Goal: Task Accomplishment & Management: Manage account settings

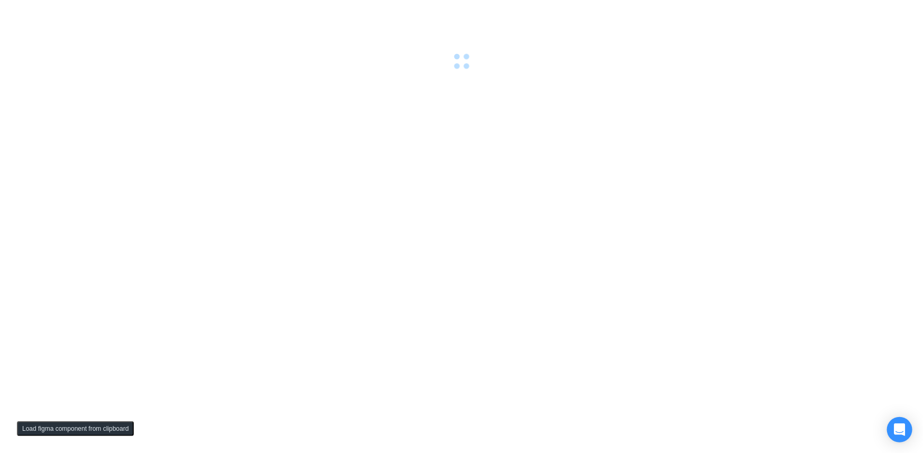
click at [397, 292] on div at bounding box center [461, 226] width 923 height 453
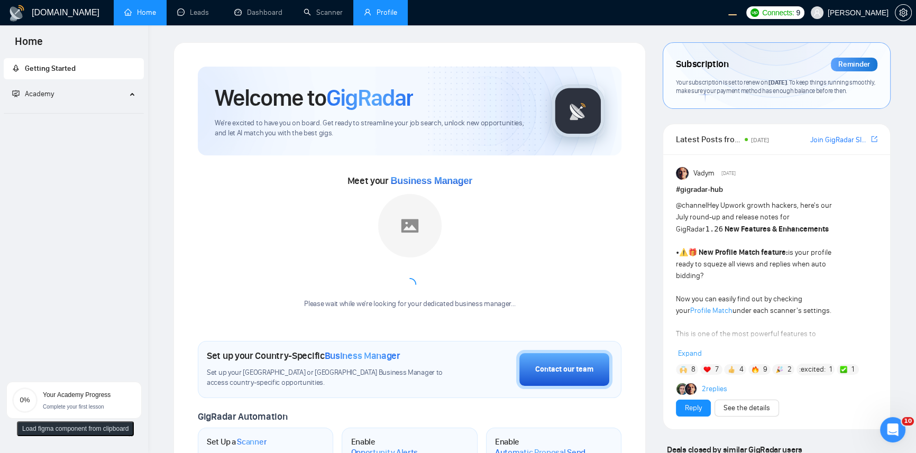
click at [395, 13] on link "Profile" at bounding box center [380, 12] width 33 height 9
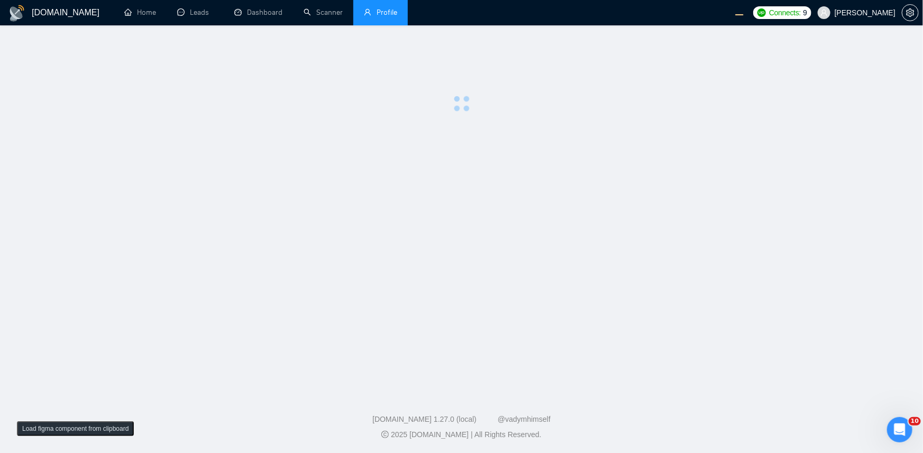
click at [273, 63] on div at bounding box center [461, 77] width 889 height 70
click at [342, 150] on main at bounding box center [461, 207] width 889 height 330
click at [318, 95] on div at bounding box center [461, 77] width 889 height 70
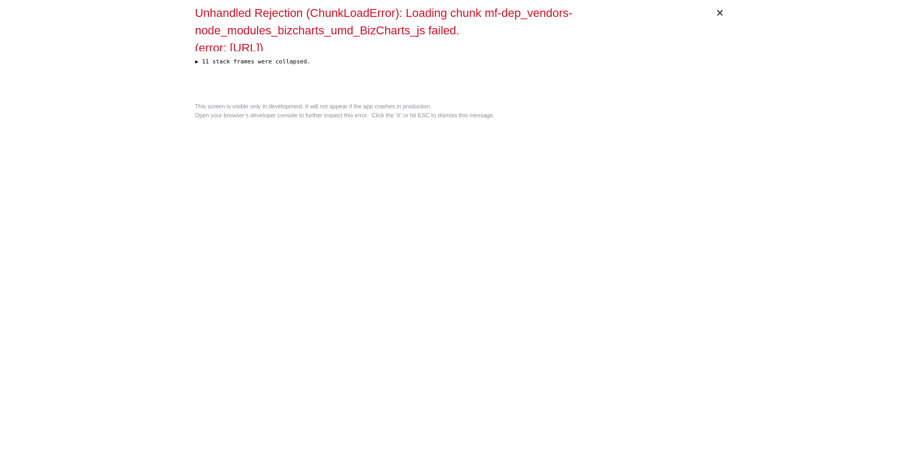
click at [321, 87] on div "Unhandled Rejection (ChunkLoadError): Loading chunk mf-dep_vendors-node_modules…" at bounding box center [461, 51] width 533 height 94
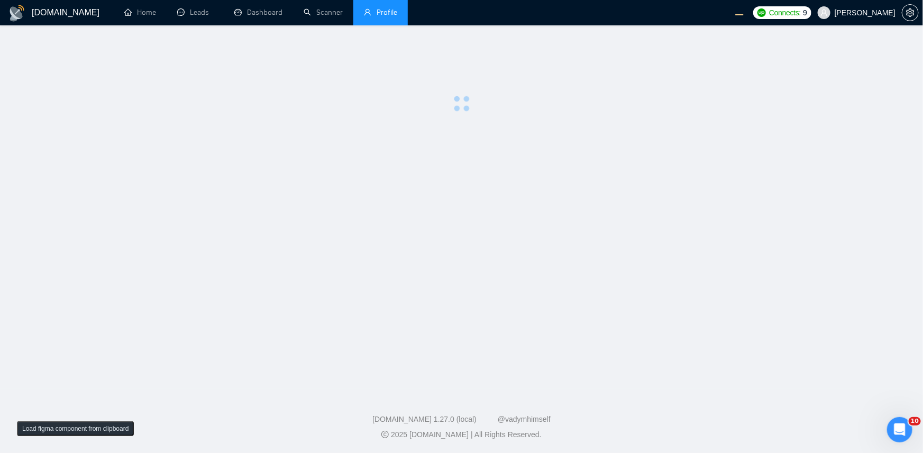
click at [321, 87] on div at bounding box center [461, 77] width 889 height 70
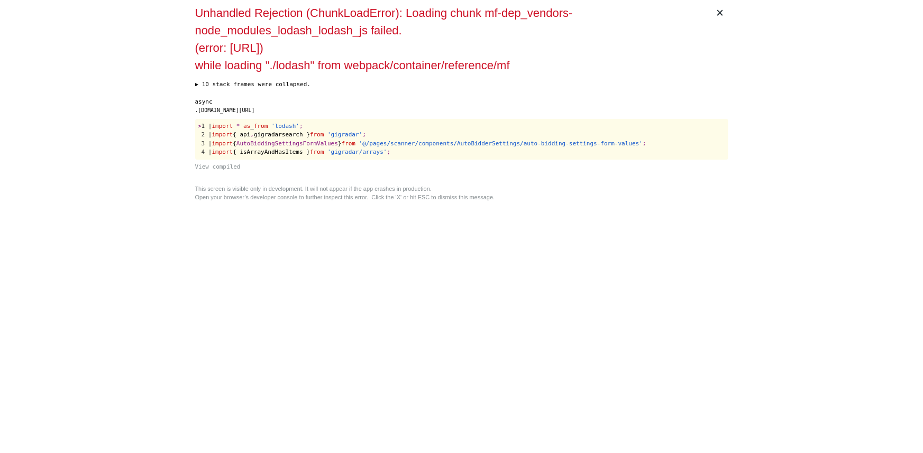
click at [308, 117] on div "async .[DOMAIN_NAME][URL] > 1 | import * as _ from 'lodash' ; 2 | import { api …" at bounding box center [461, 135] width 533 height 74
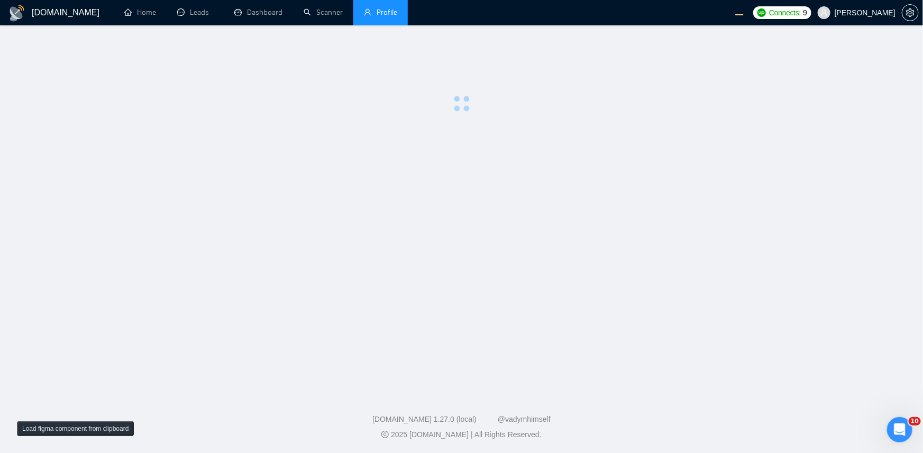
click at [730, 120] on main at bounding box center [461, 207] width 889 height 330
click at [313, 10] on link "Scanner" at bounding box center [323, 12] width 39 height 9
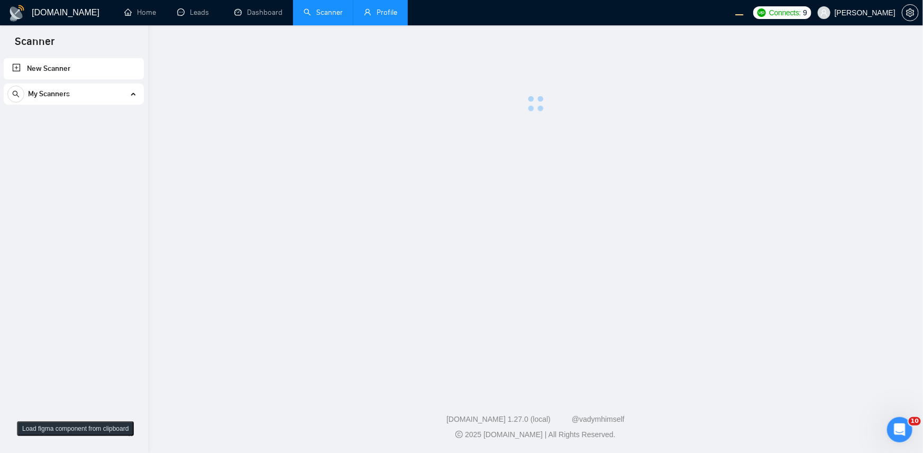
click at [397, 17] on link "Profile" at bounding box center [380, 12] width 33 height 9
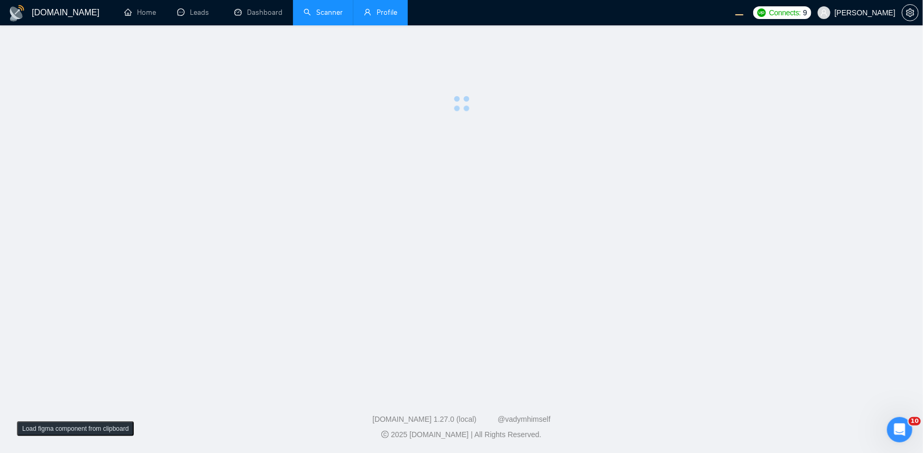
click at [474, 140] on main at bounding box center [461, 207] width 889 height 330
click at [276, 191] on main at bounding box center [461, 207] width 889 height 330
click at [529, 98] on div at bounding box center [461, 77] width 889 height 70
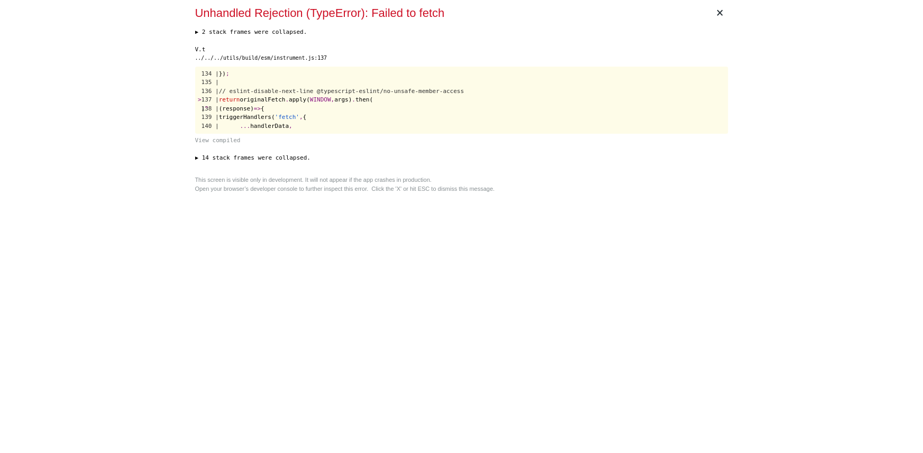
click at [354, 149] on div "▶ 2 stack frames were collapsed. e https://edge.fullstory.com/s/fs.js:4:32052 e…" at bounding box center [461, 99] width 533 height 143
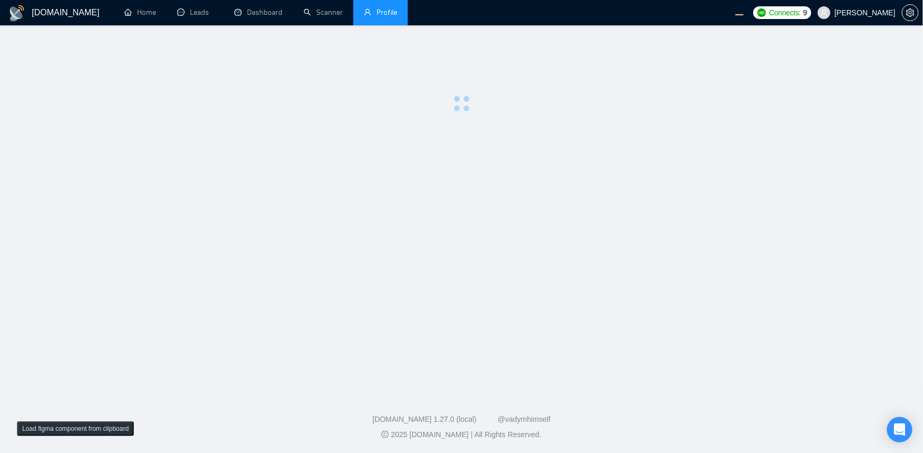
click at [380, 192] on main at bounding box center [461, 207] width 889 height 330
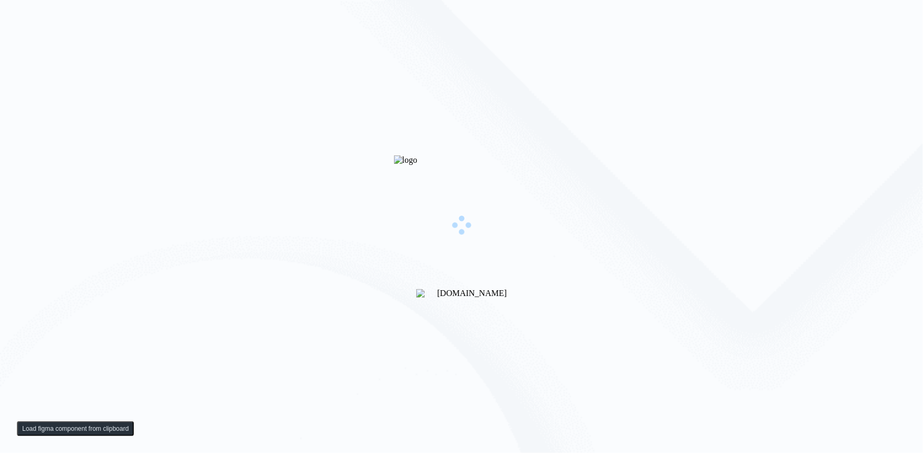
click at [610, 118] on div "[DOMAIN_NAME]" at bounding box center [461, 226] width 923 height 453
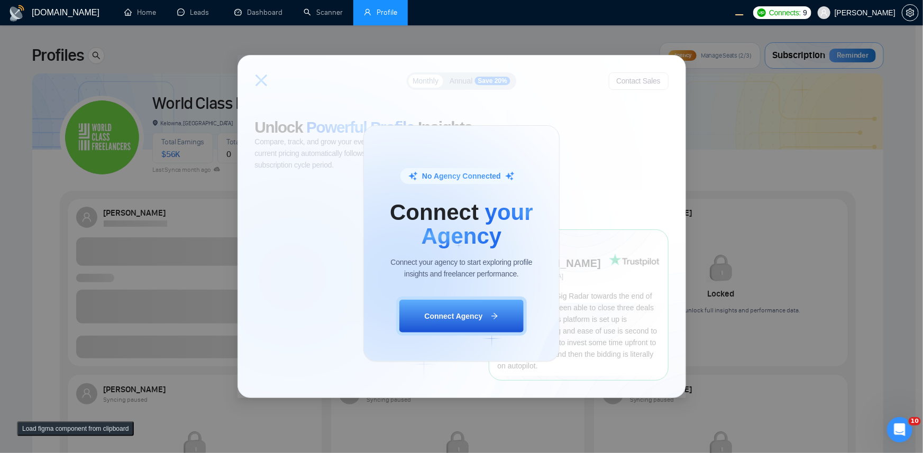
click at [176, 86] on div "No Agency Connected Connect your Agency Connect your agency to start exploring …" at bounding box center [461, 243] width 923 height 419
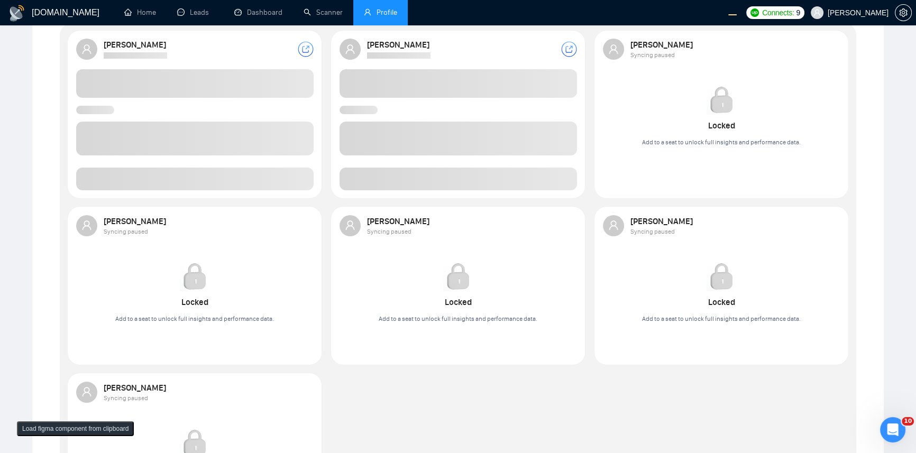
scroll to position [58, 0]
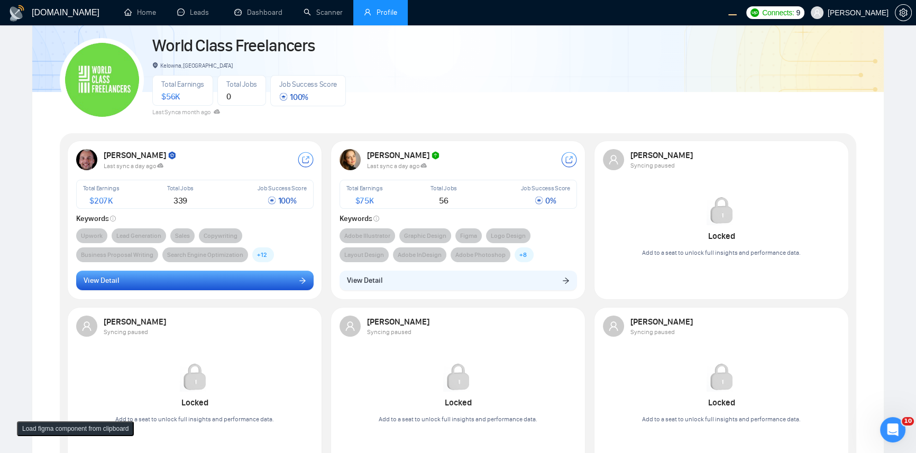
click at [169, 288] on button "View Detail" at bounding box center [194, 281] width 237 height 20
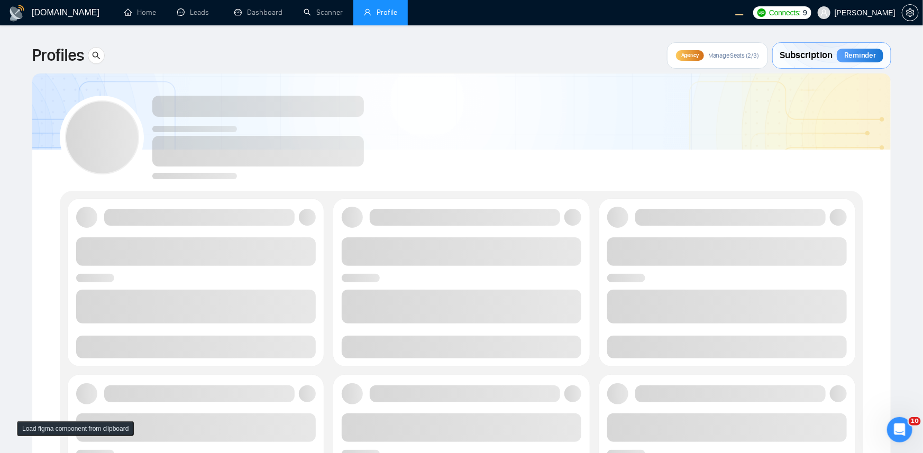
scroll to position [56, 0]
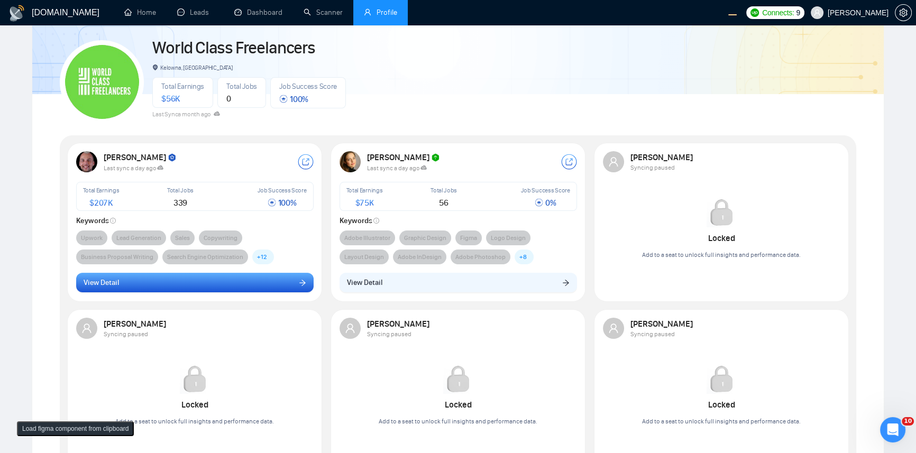
click at [214, 283] on button "View Detail" at bounding box center [194, 283] width 237 height 20
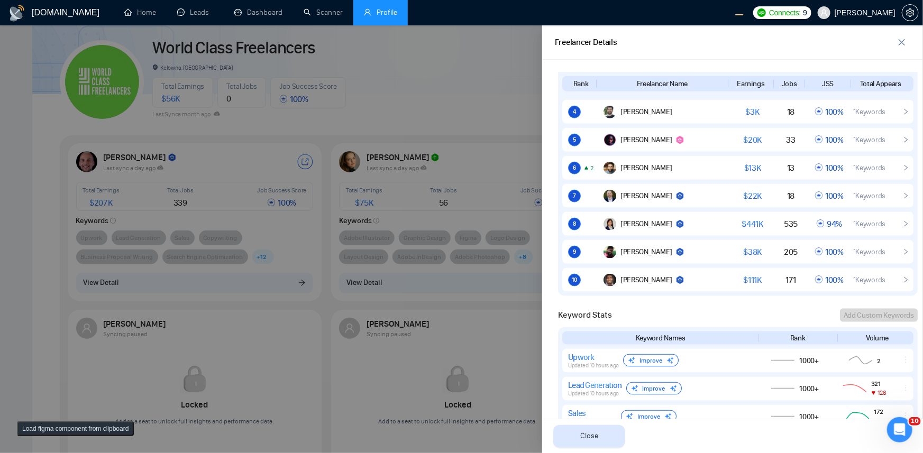
scroll to position [924, 0]
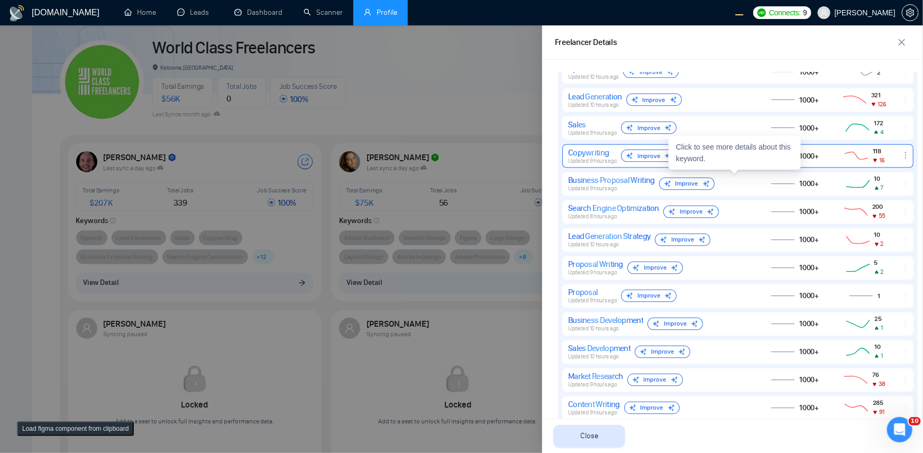
click at [606, 156] on div "Copywriting" at bounding box center [592, 153] width 49 height 10
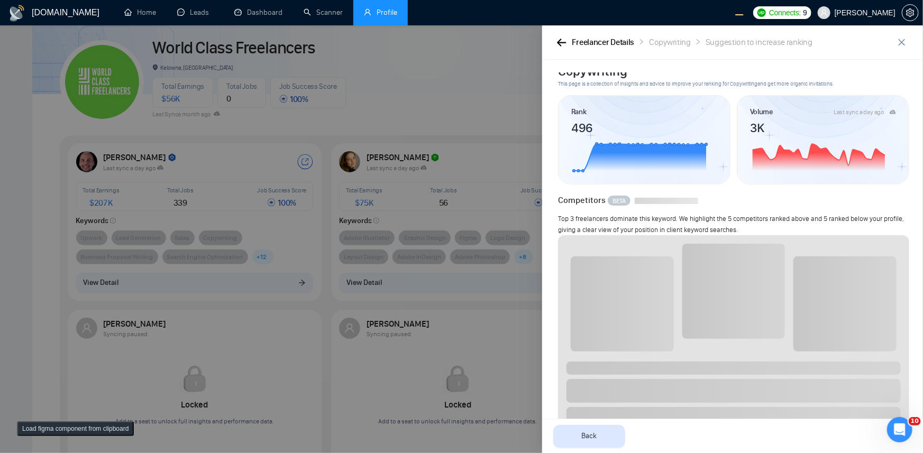
scroll to position [0, 0]
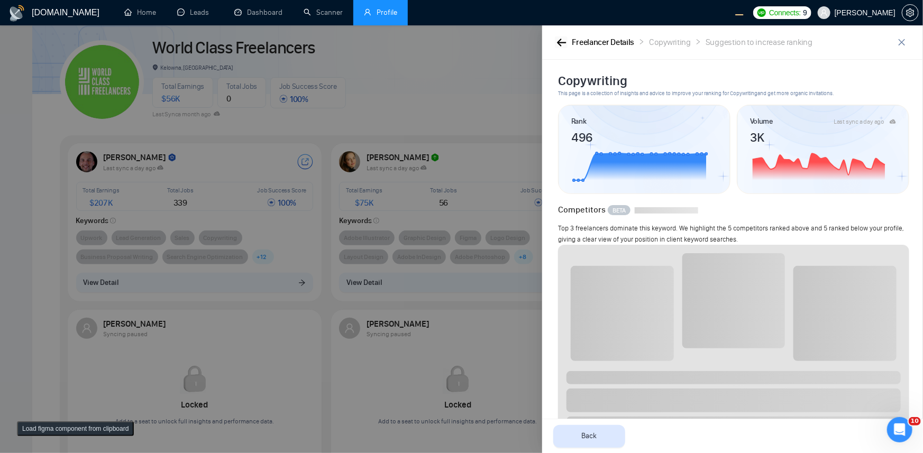
click at [565, 44] on icon "button" at bounding box center [562, 43] width 10 height 8
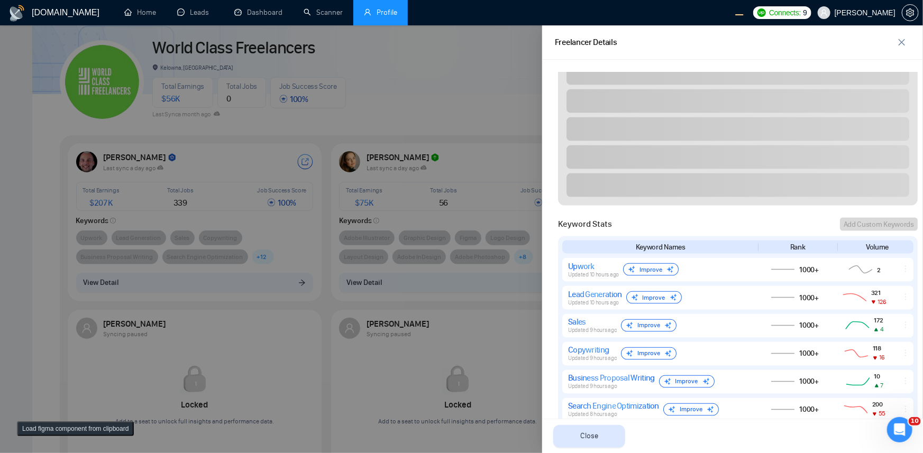
scroll to position [866, 0]
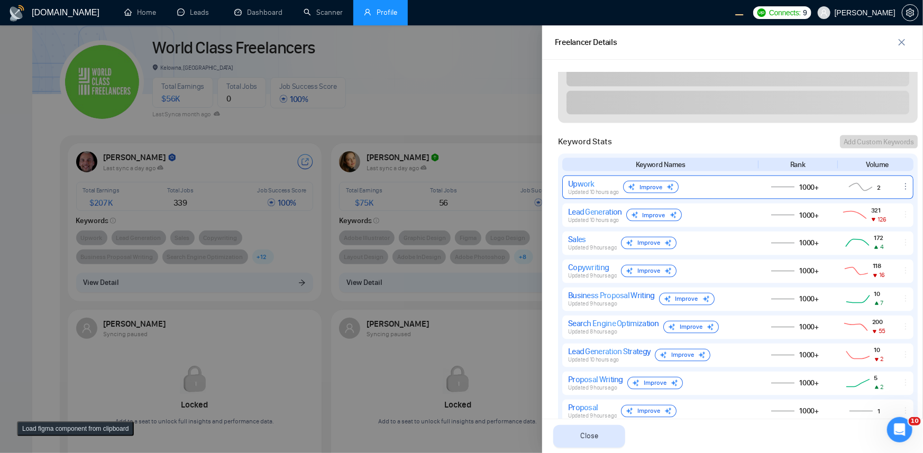
click at [606, 182] on div "Upwork" at bounding box center [593, 184] width 51 height 10
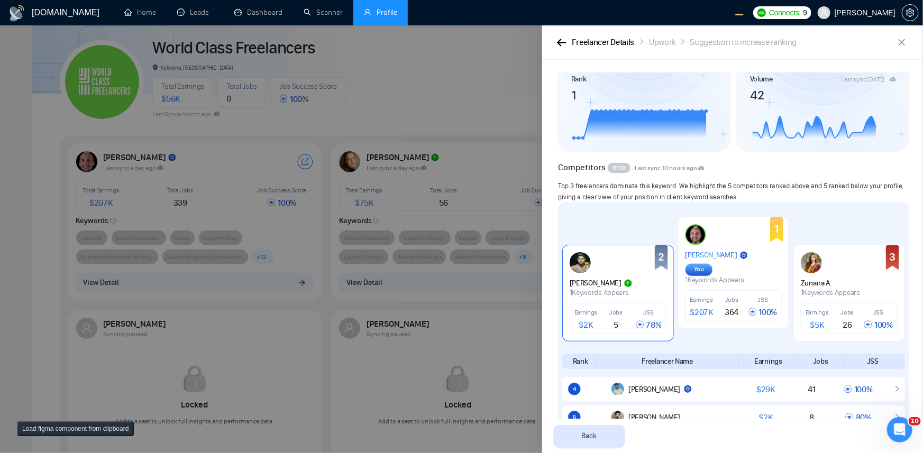
scroll to position [42, 0]
click at [559, 43] on icon "button" at bounding box center [561, 42] width 9 height 7
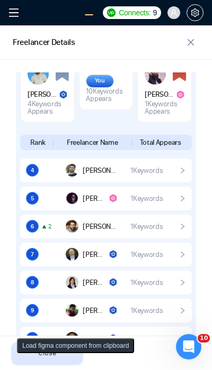
scroll to position [671, 0]
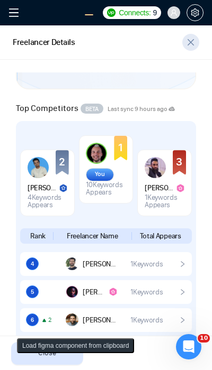
click at [187, 37] on button "button" at bounding box center [190, 42] width 17 height 17
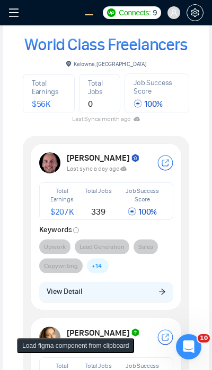
scroll to position [317, 0]
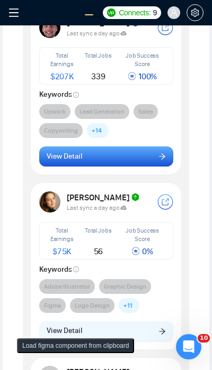
click at [118, 159] on button "View Detail" at bounding box center [106, 157] width 134 height 20
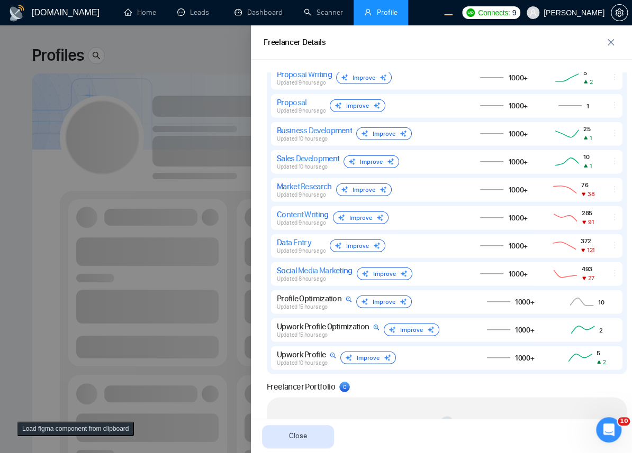
scroll to position [1156, 0]
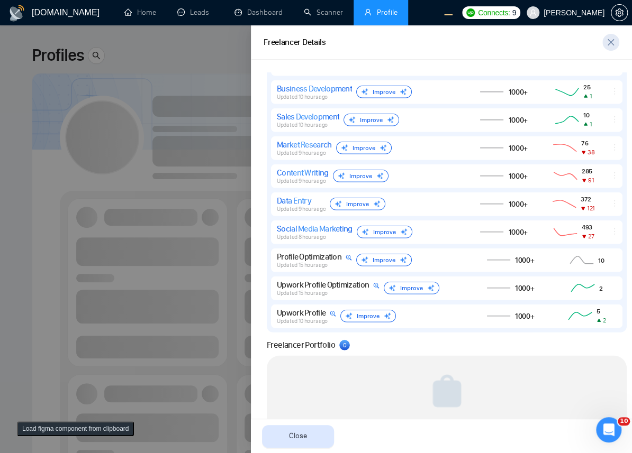
click at [607, 43] on icon "close" at bounding box center [610, 42] width 8 height 8
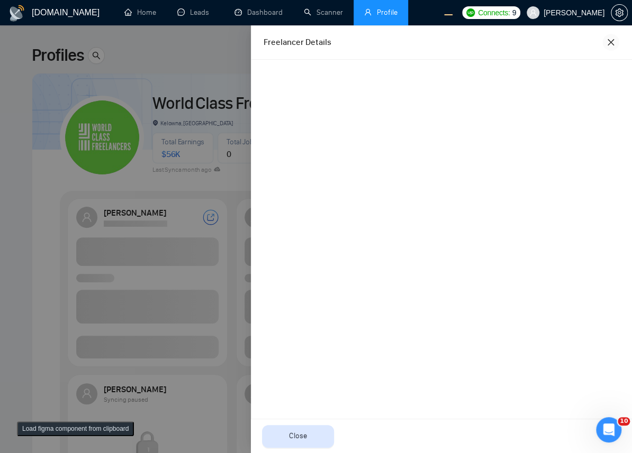
scroll to position [0, 0]
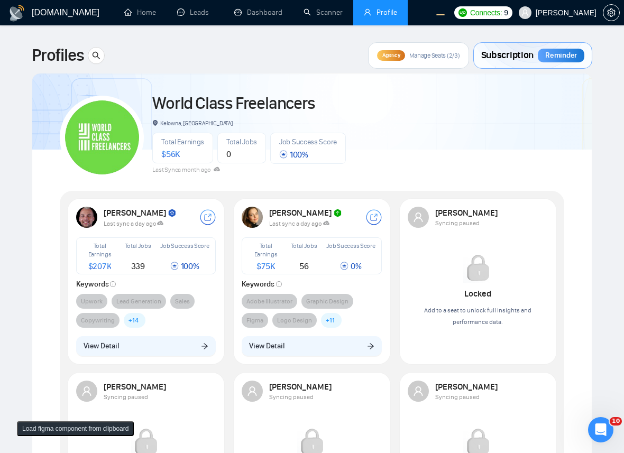
click at [175, 349] on button "View Detail" at bounding box center [146, 346] width 140 height 20
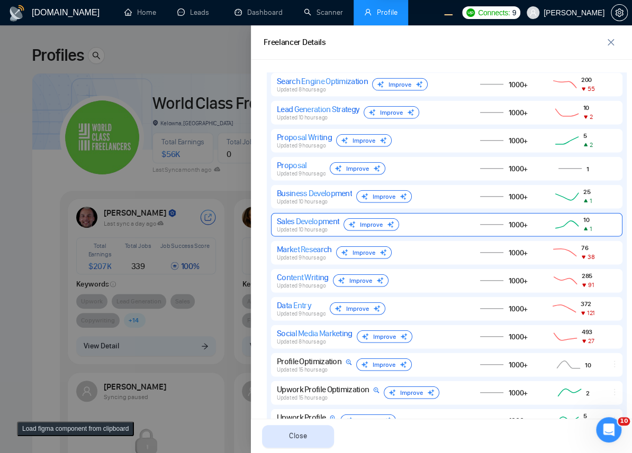
scroll to position [1070, 0]
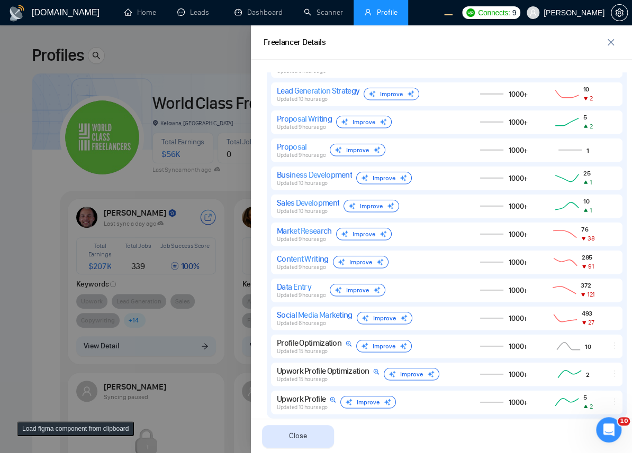
click at [189, 196] on div at bounding box center [316, 239] width 632 height 428
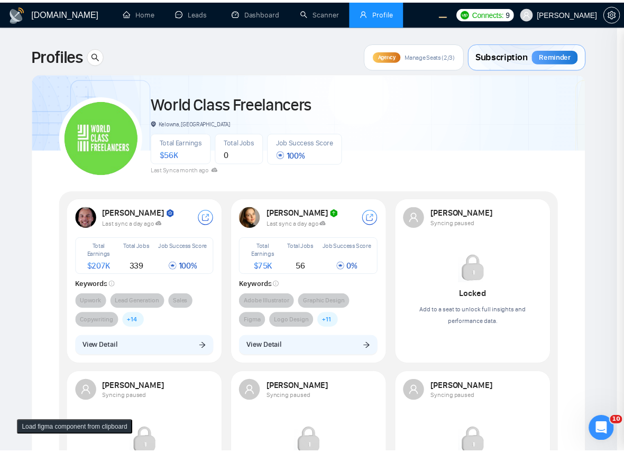
scroll to position [0, 0]
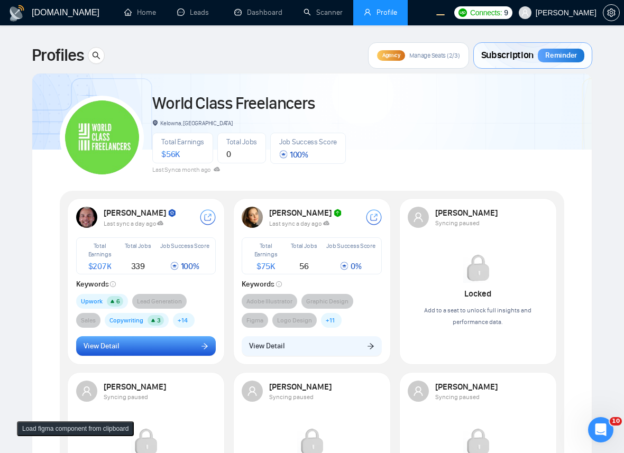
click at [178, 349] on button "View Detail" at bounding box center [146, 346] width 140 height 20
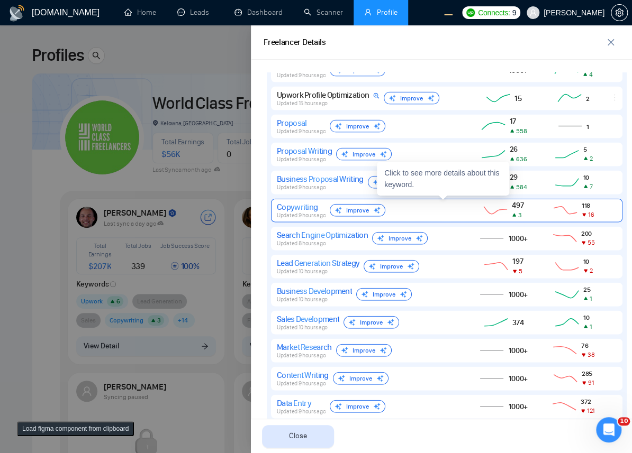
scroll to position [866, 0]
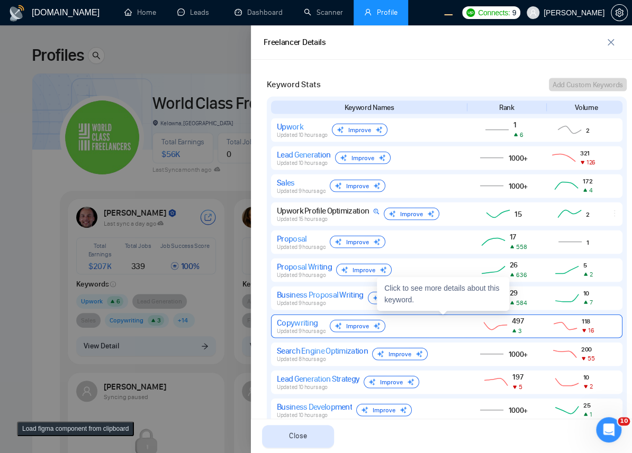
click at [417, 326] on div "Copywriting Updated 9 hours ago Improve" at bounding box center [368, 325] width 182 height 17
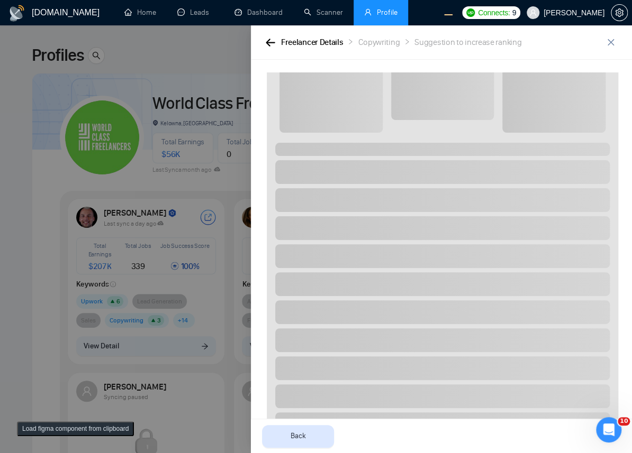
scroll to position [0, 0]
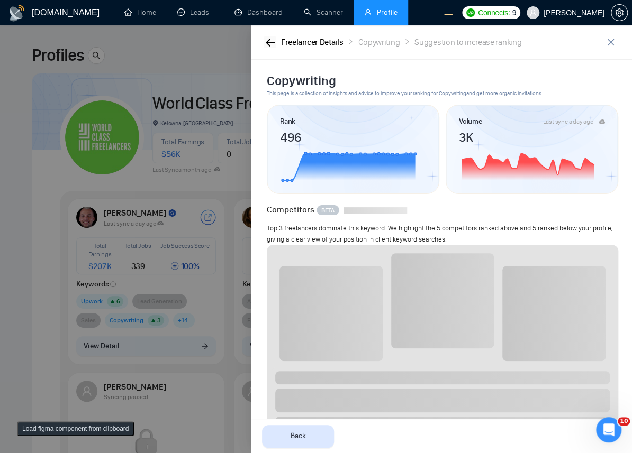
drag, startPoint x: 275, startPoint y: 43, endPoint x: 286, endPoint y: 65, distance: 24.4
click at [275, 43] on icon "button" at bounding box center [271, 43] width 10 height 8
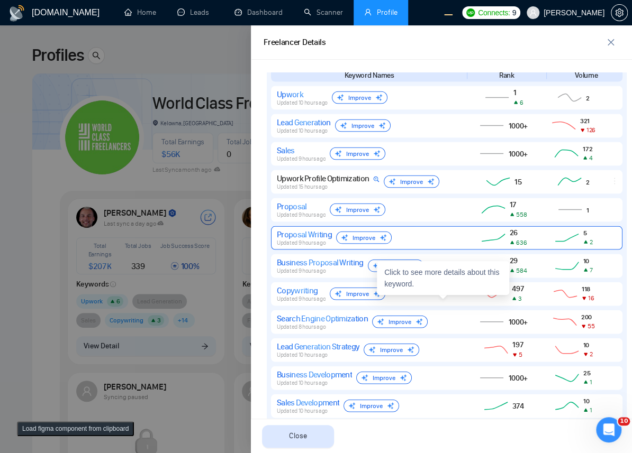
scroll to position [995, 0]
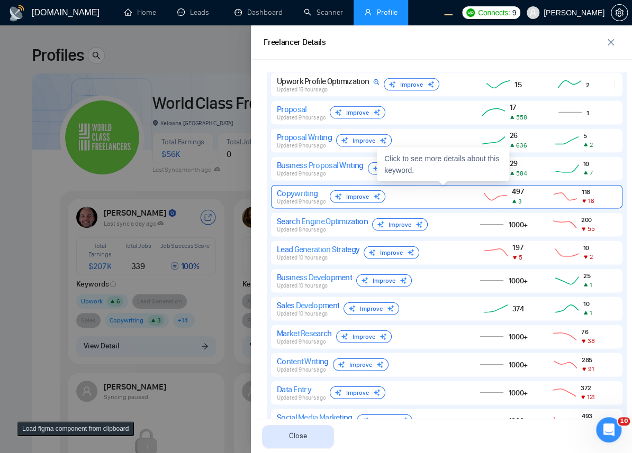
click at [420, 197] on div "Copywriting Updated 9 hours ago Improve" at bounding box center [368, 196] width 182 height 17
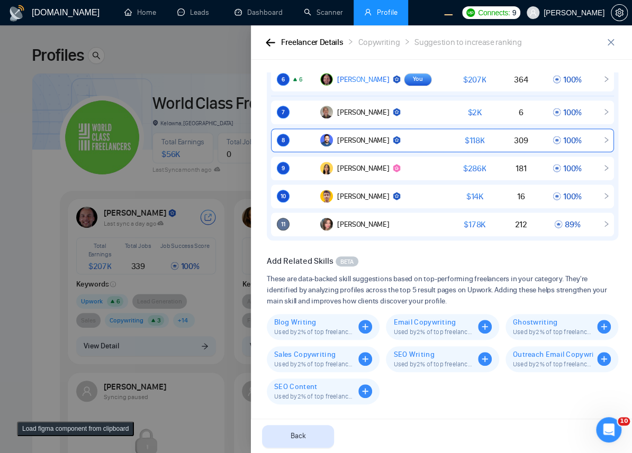
scroll to position [0, 0]
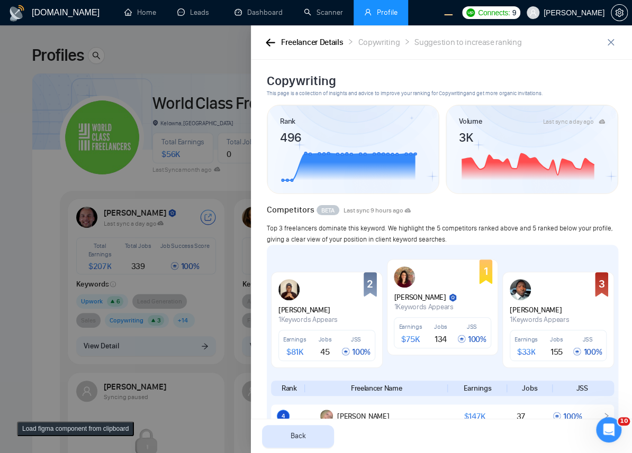
click at [94, 106] on div at bounding box center [316, 239] width 632 height 428
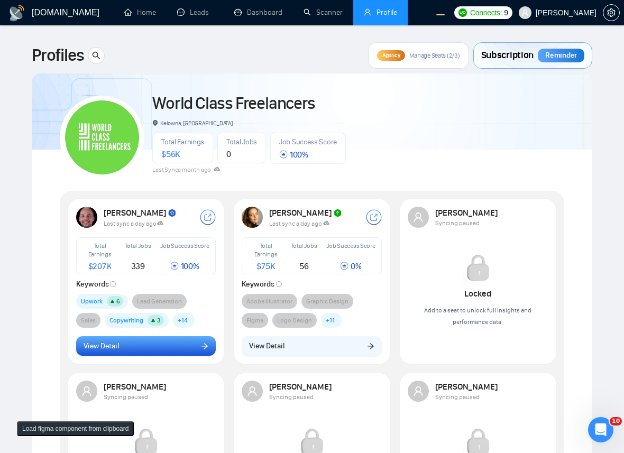
click at [166, 347] on button "View Detail" at bounding box center [146, 346] width 140 height 20
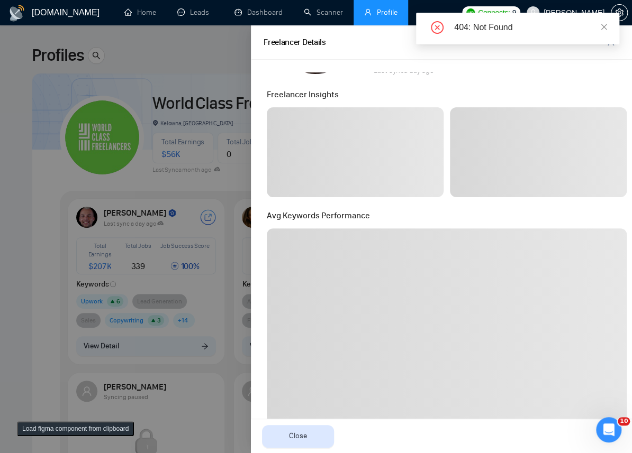
scroll to position [346, 0]
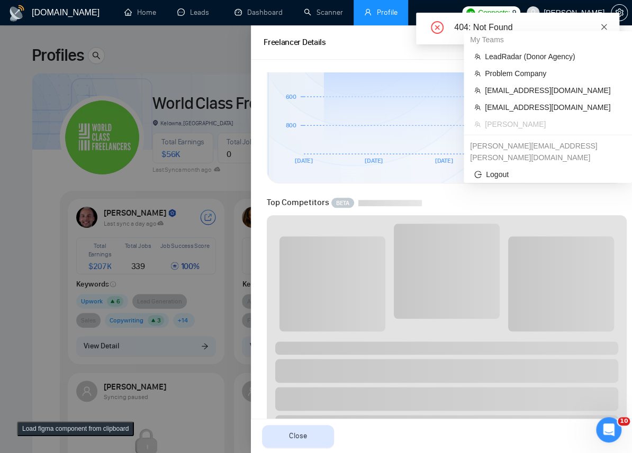
click at [600, 26] on icon "close" at bounding box center [603, 26] width 7 height 7
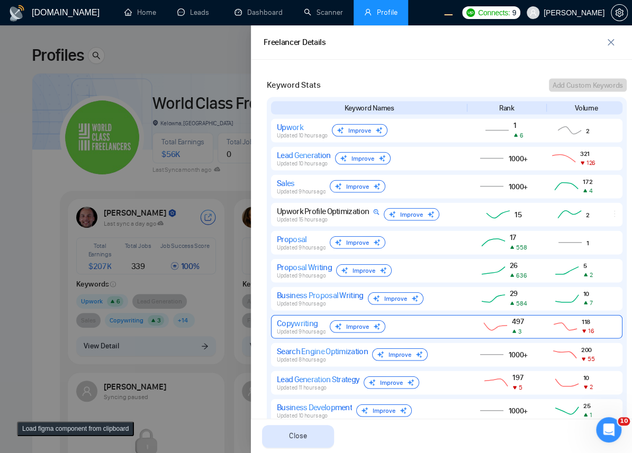
scroll to position [922, 0]
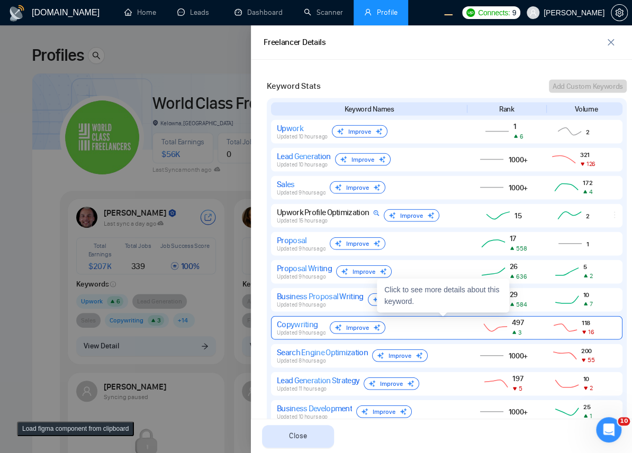
click at [434, 325] on div "Copywriting Updated 9 hours ago Improve" at bounding box center [368, 327] width 182 height 17
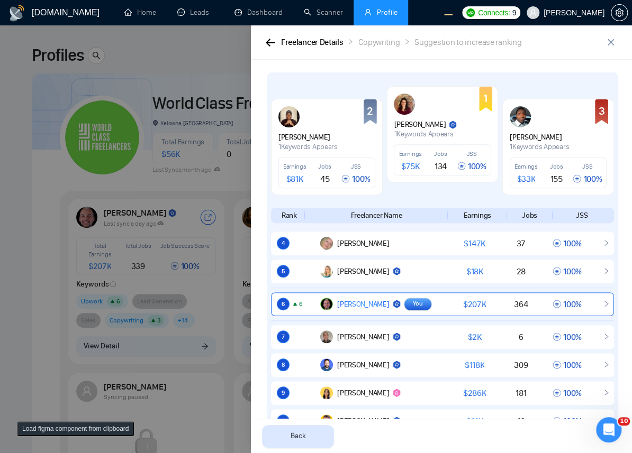
scroll to position [398, 0]
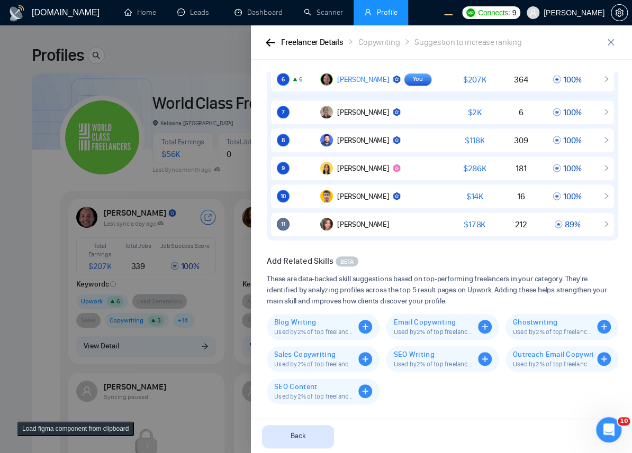
click at [280, 40] on div "Freelancer Details Copywriting Suggestion to increase ranking" at bounding box center [432, 42] width 339 height 13
click at [268, 42] on icon "button" at bounding box center [270, 42] width 9 height 7
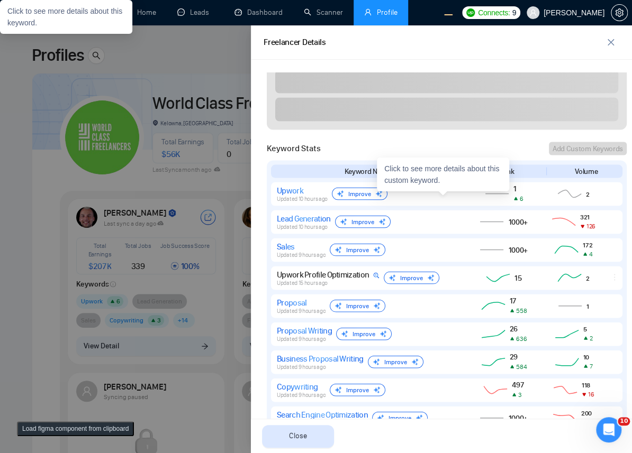
scroll to position [1148, 0]
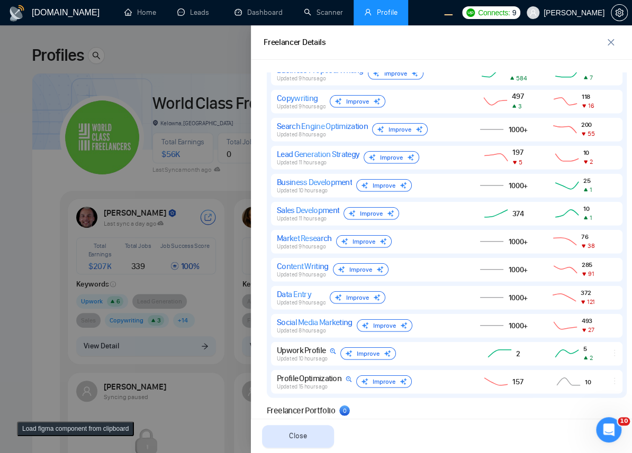
click at [423, 253] on div "Keyword Names Rank Volume Upwork Updated 10 hours ago Improve 1 6 2 Lead Genera…" at bounding box center [447, 135] width 360 height 526
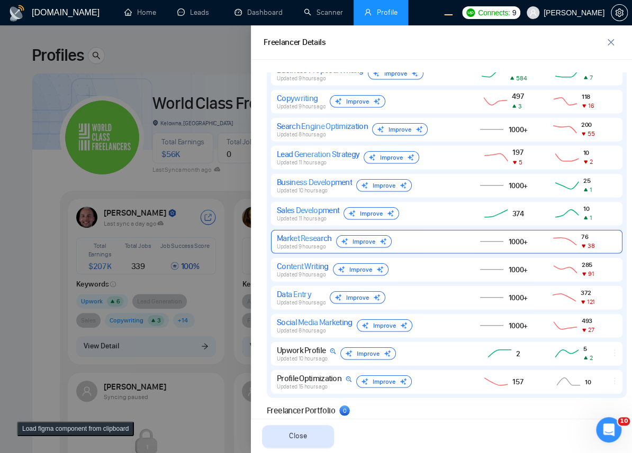
click at [431, 233] on div "Market Research Updated 9 hours ago Improve" at bounding box center [368, 241] width 182 height 17
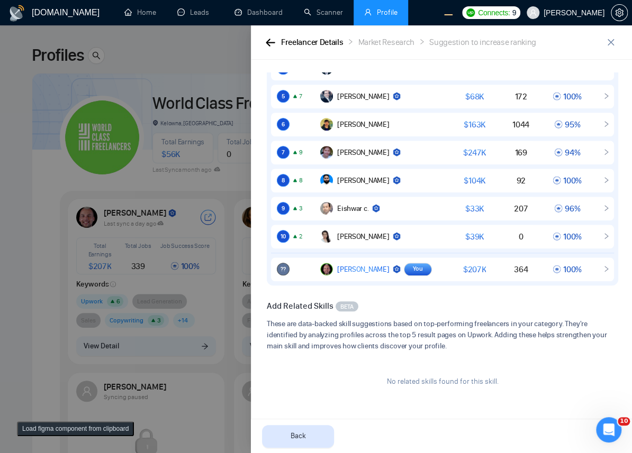
scroll to position [175, 0]
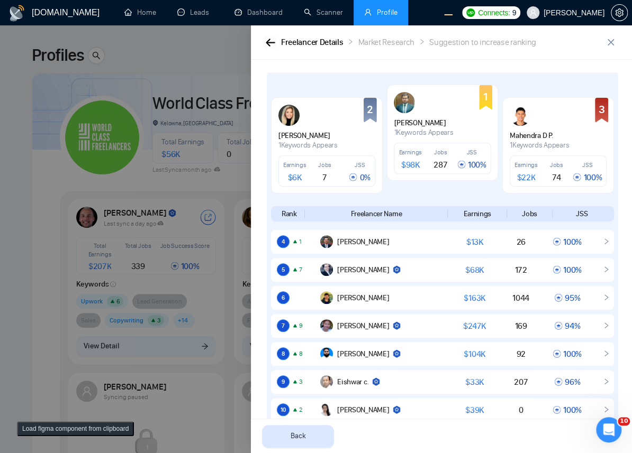
click at [268, 42] on icon "button" at bounding box center [270, 42] width 9 height 7
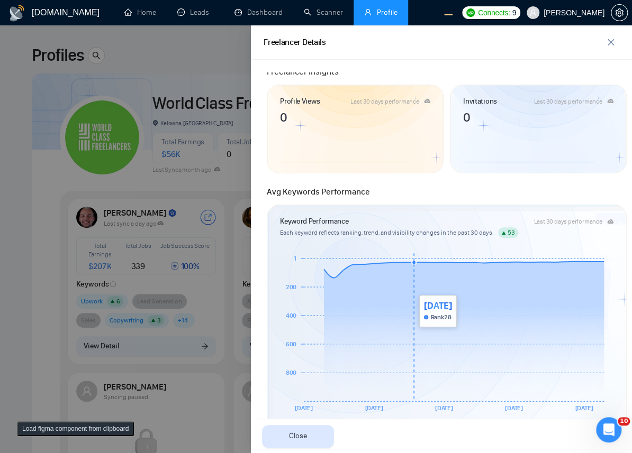
scroll to position [0, 0]
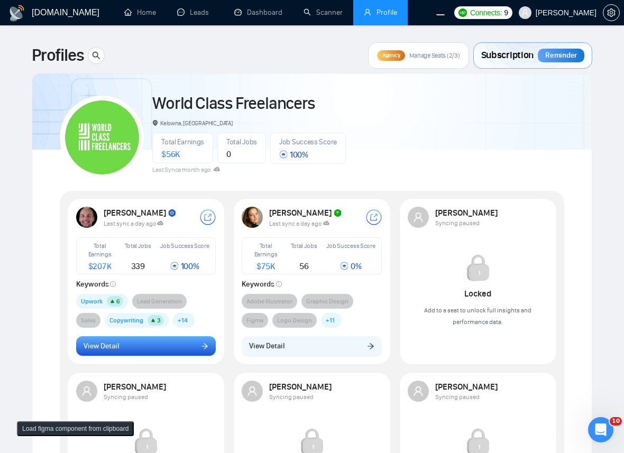
click at [148, 340] on button "View Detail" at bounding box center [146, 346] width 140 height 20
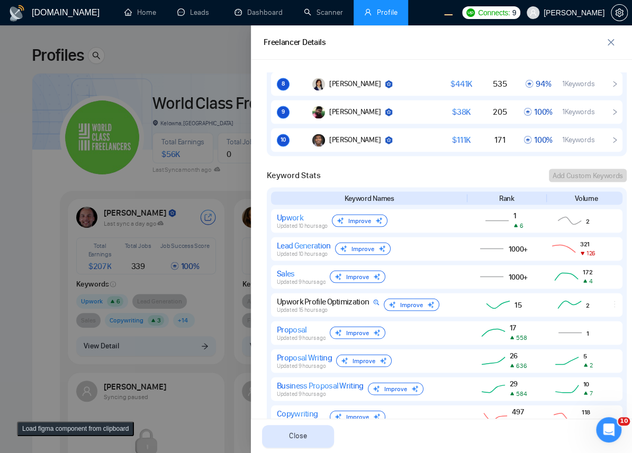
scroll to position [750, 0]
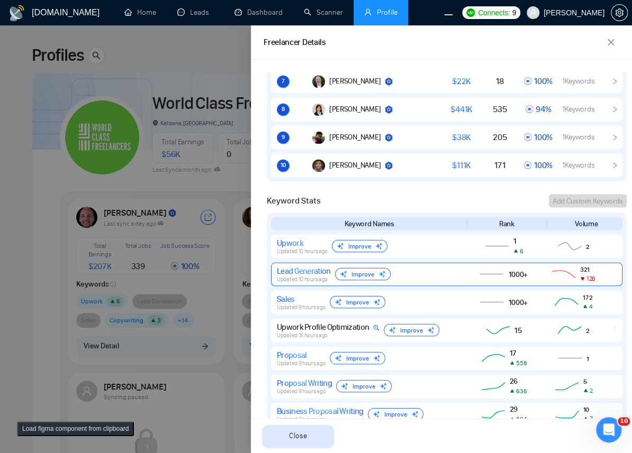
click at [453, 275] on div "Lead Generation Updated 10 hours ago Improve" at bounding box center [368, 274] width 182 height 17
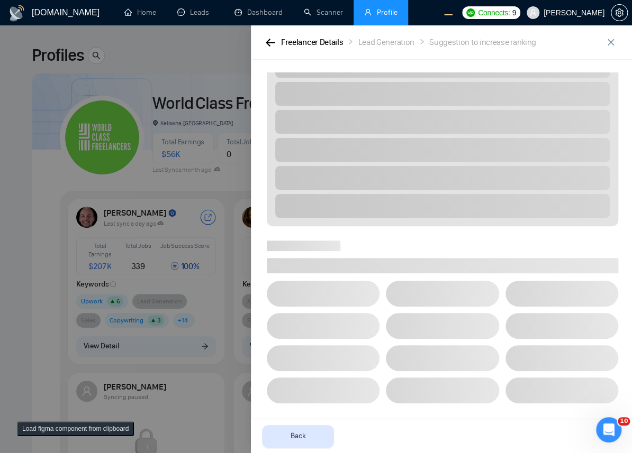
scroll to position [446, 0]
click at [273, 44] on icon "button" at bounding box center [271, 43] width 10 height 8
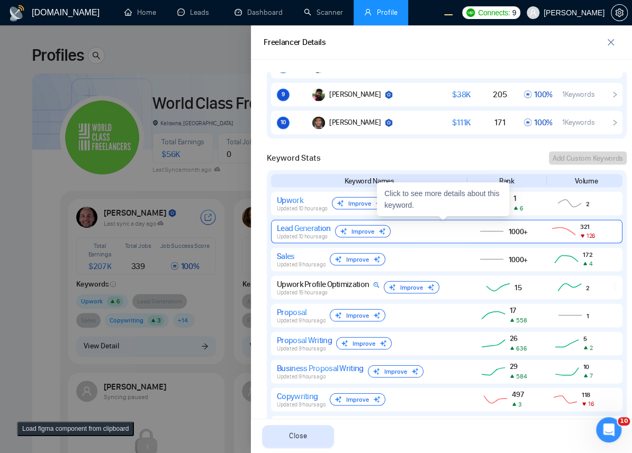
click at [436, 236] on div "Lead Generation Updated 10 hours ago Improve" at bounding box center [368, 231] width 182 height 17
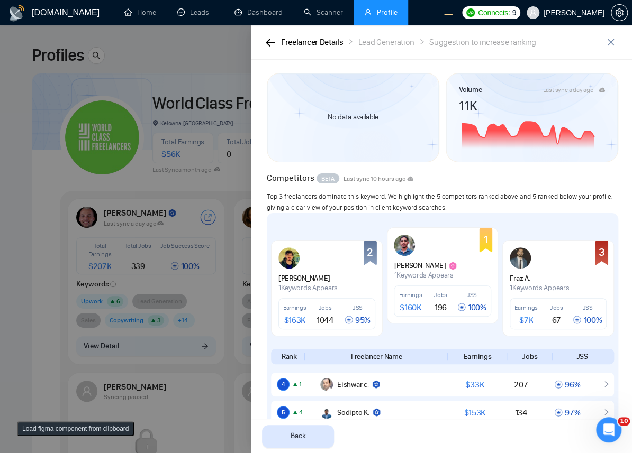
scroll to position [0, 0]
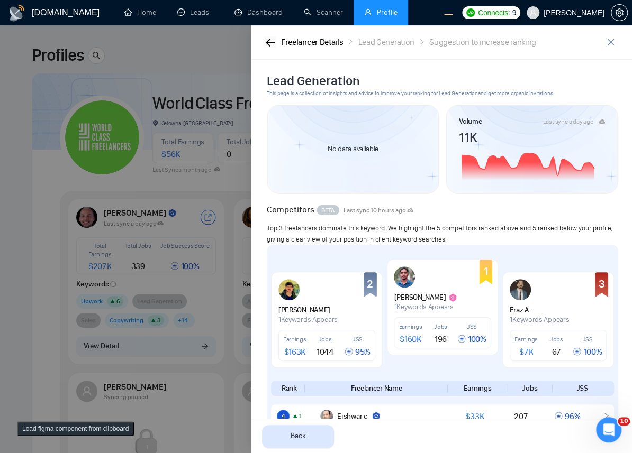
click at [266, 39] on icon "button" at bounding box center [271, 43] width 10 height 8
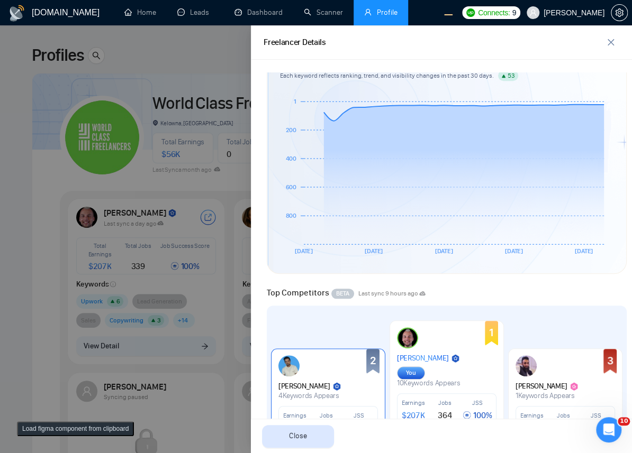
scroll to position [404, 0]
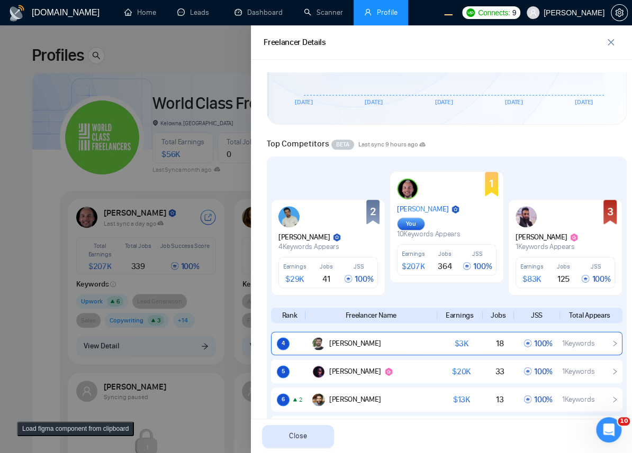
click at [357, 349] on div "4 Sikandar A. $ 3K 18 100 % 1 Keywords" at bounding box center [446, 344] width 351 height 24
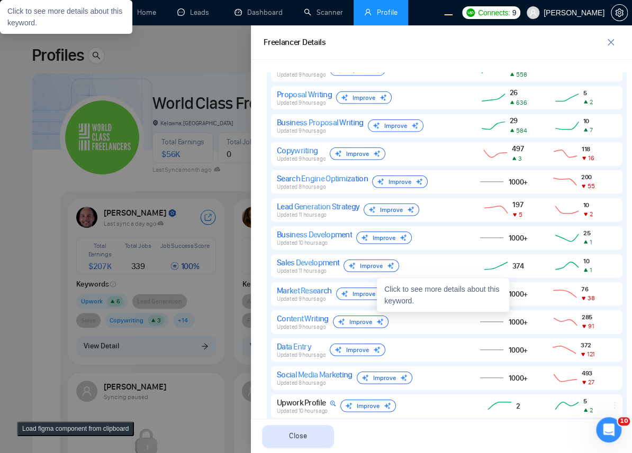
scroll to position [865, 0]
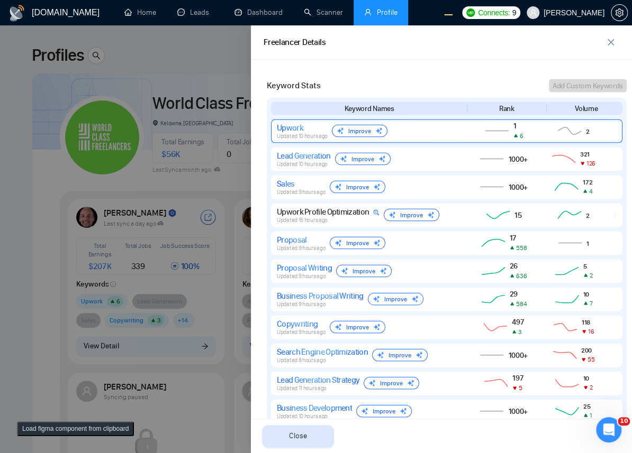
click at [302, 128] on div "Upwork" at bounding box center [302, 127] width 51 height 10
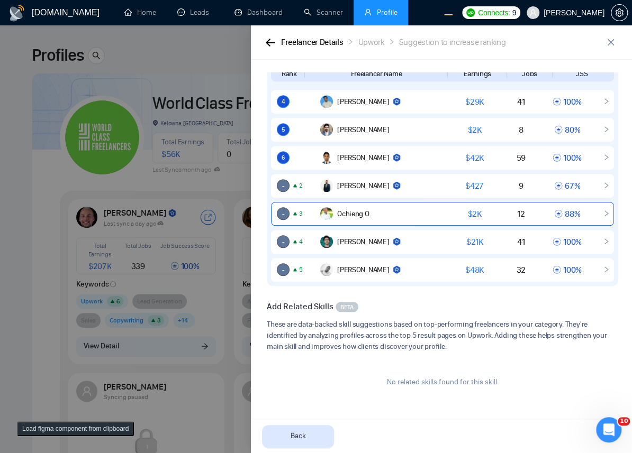
scroll to position [0, 0]
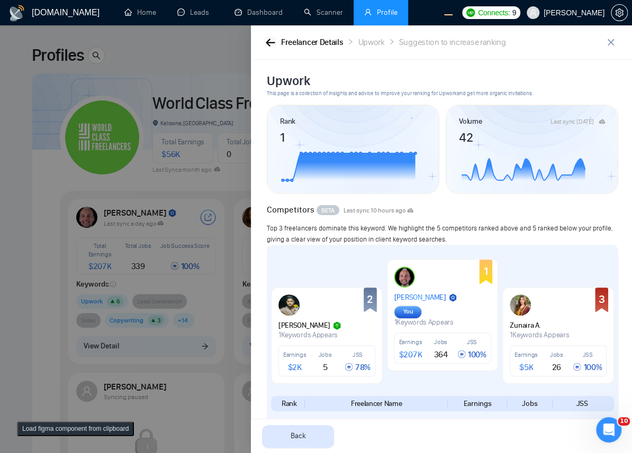
click at [273, 43] on icon "button" at bounding box center [271, 43] width 10 height 8
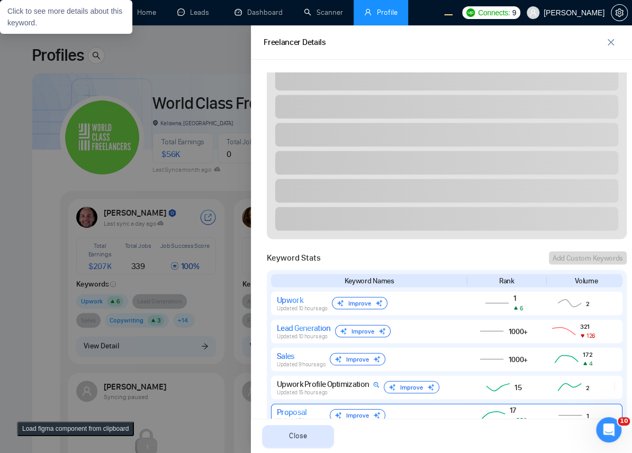
scroll to position [865, 0]
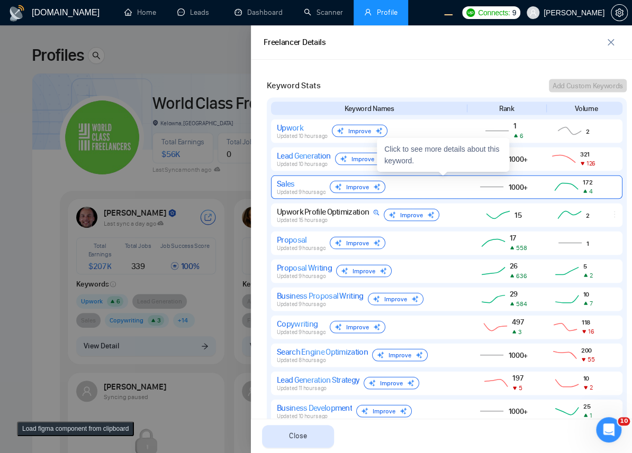
click at [414, 182] on div "Sales Updated 9 hours ago Improve" at bounding box center [368, 186] width 182 height 17
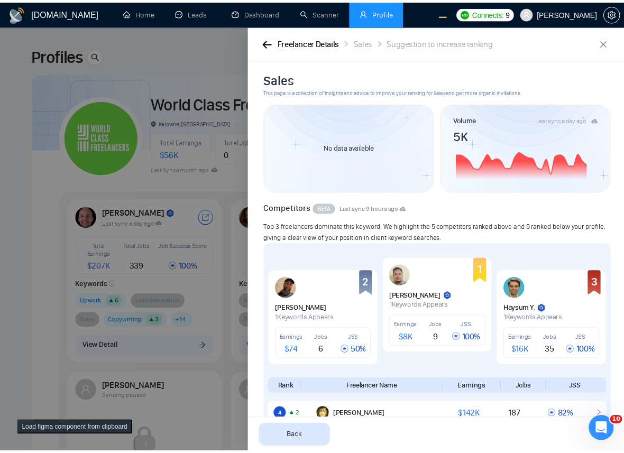
scroll to position [0, 0]
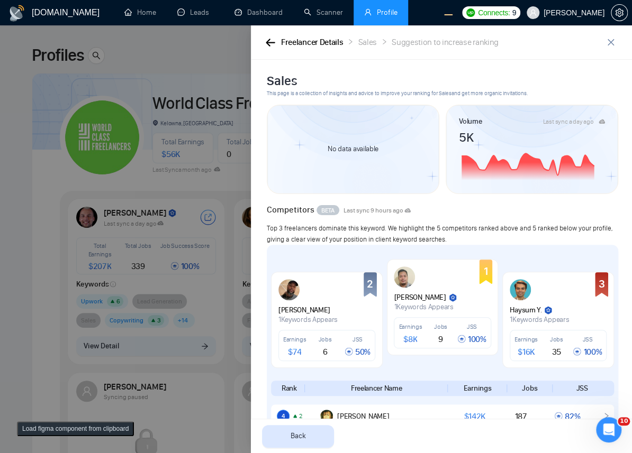
click at [130, 103] on div at bounding box center [316, 239] width 632 height 428
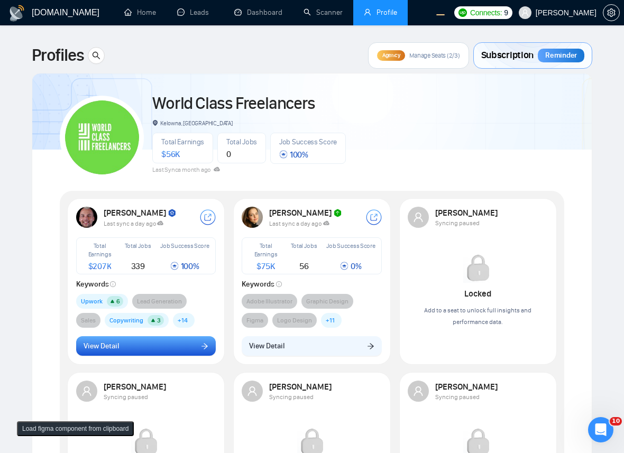
click at [134, 349] on button "View Detail" at bounding box center [146, 346] width 140 height 20
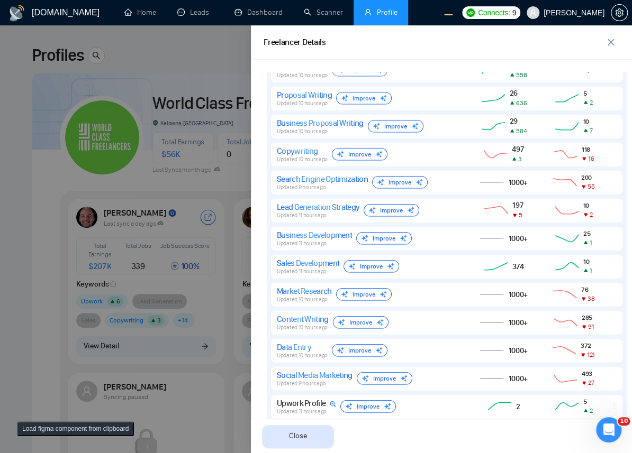
scroll to position [1269, 0]
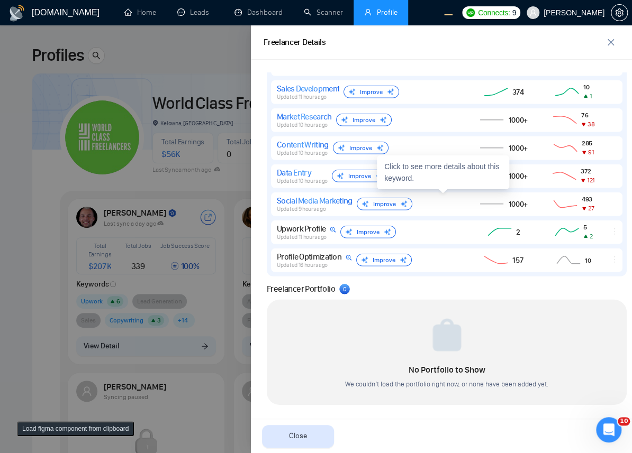
click at [307, 173] on div "Data Entry" at bounding box center [302, 173] width 51 height 10
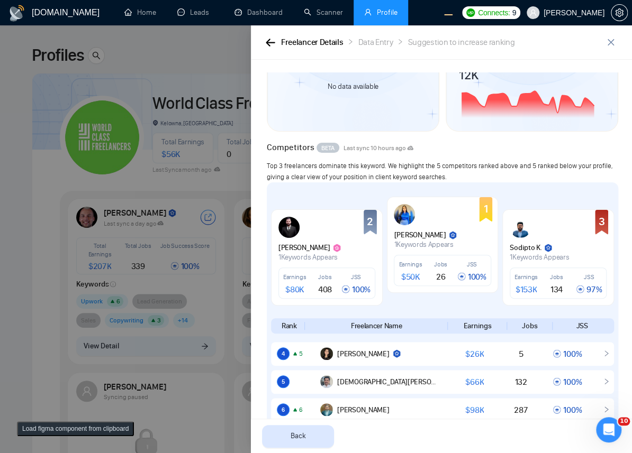
scroll to position [0, 0]
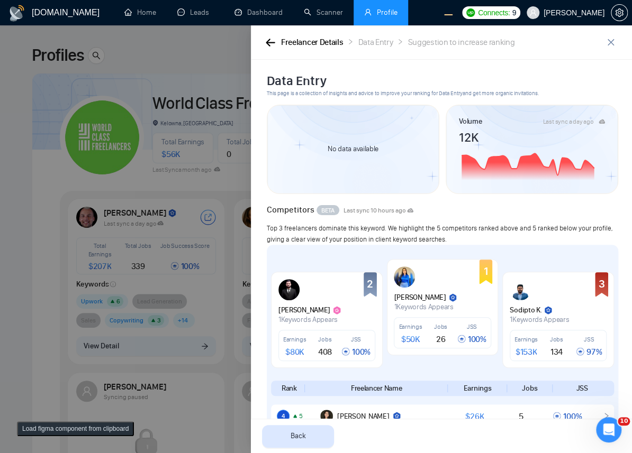
click at [262, 42] on div "Freelancer Details Data Entry Suggestion to increase ranking" at bounding box center [441, 42] width 381 height 34
click at [266, 41] on icon "button" at bounding box center [271, 43] width 10 height 8
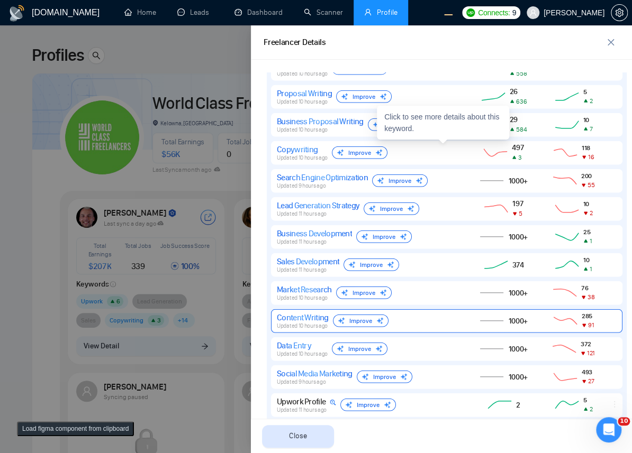
scroll to position [1154, 0]
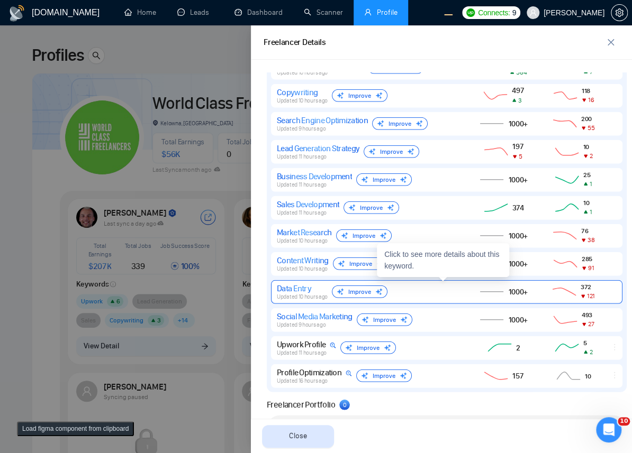
click at [298, 296] on span "Updated 10 hours ago" at bounding box center [302, 297] width 51 height 7
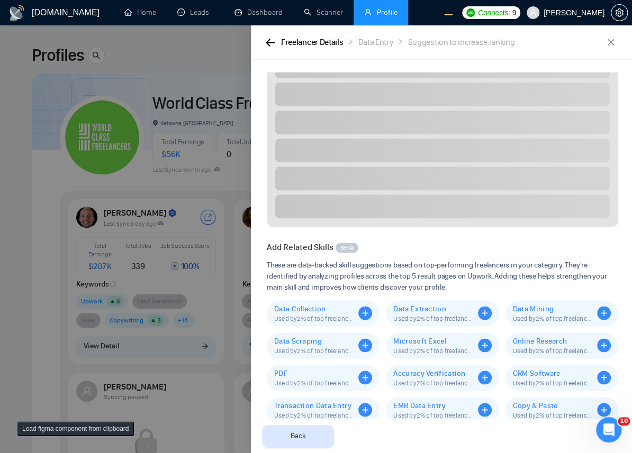
scroll to position [446, 0]
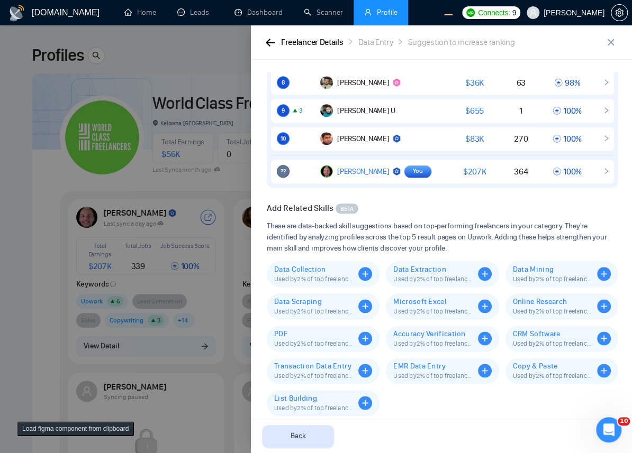
click at [117, 229] on div at bounding box center [316, 239] width 632 height 428
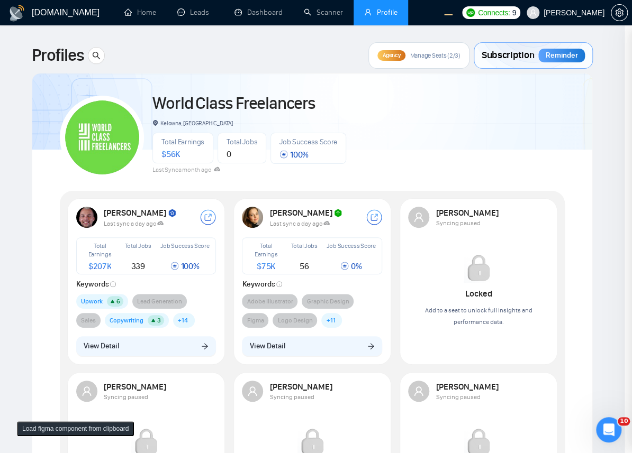
scroll to position [0, 0]
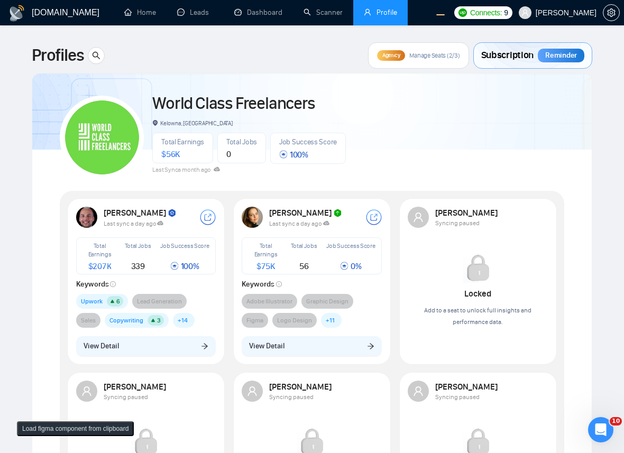
click at [151, 349] on button "View Detail" at bounding box center [146, 346] width 140 height 20
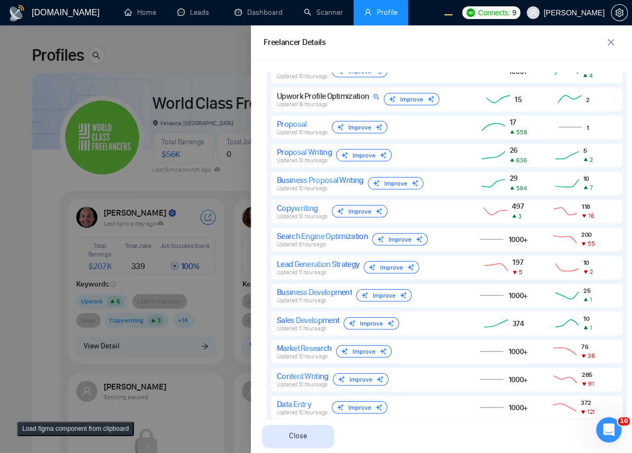
scroll to position [923, 0]
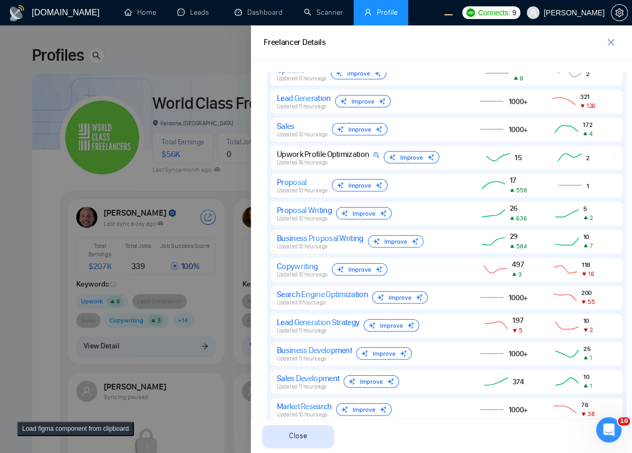
click at [81, 177] on div at bounding box center [316, 239] width 632 height 428
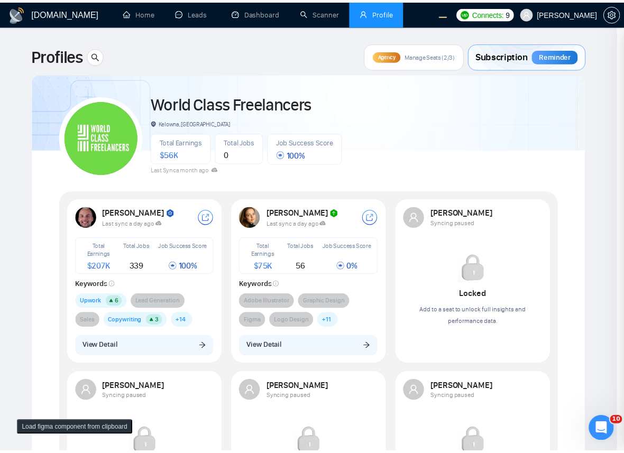
scroll to position [0, 0]
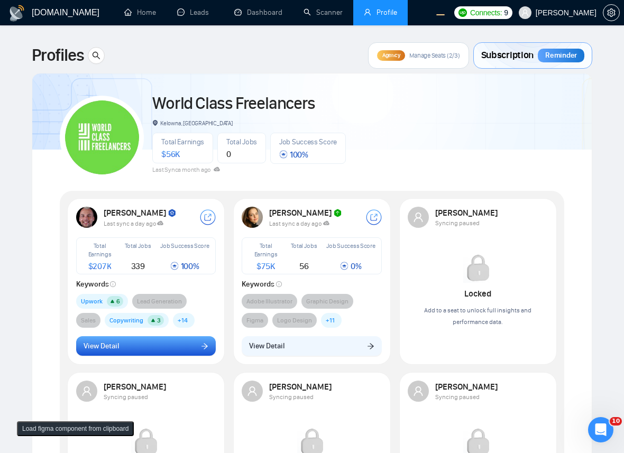
click at [146, 347] on button "View Detail" at bounding box center [146, 346] width 140 height 20
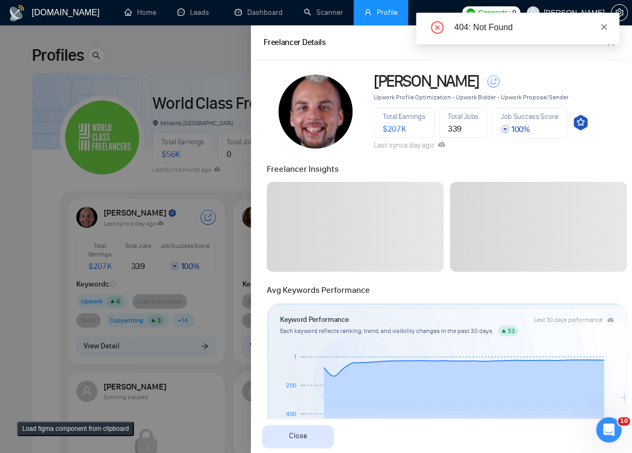
click at [604, 23] on icon "close" at bounding box center [603, 26] width 7 height 7
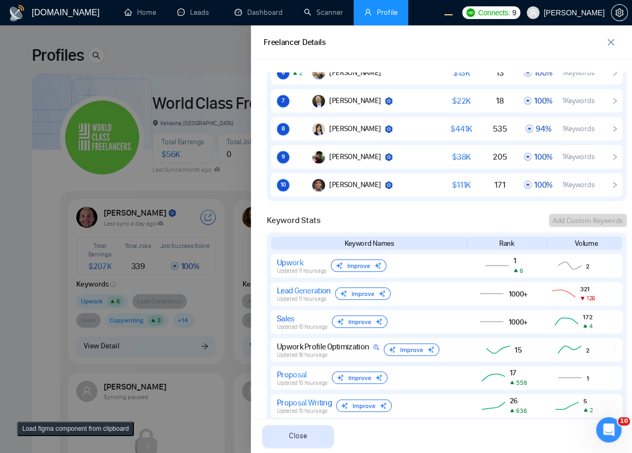
scroll to position [750, 0]
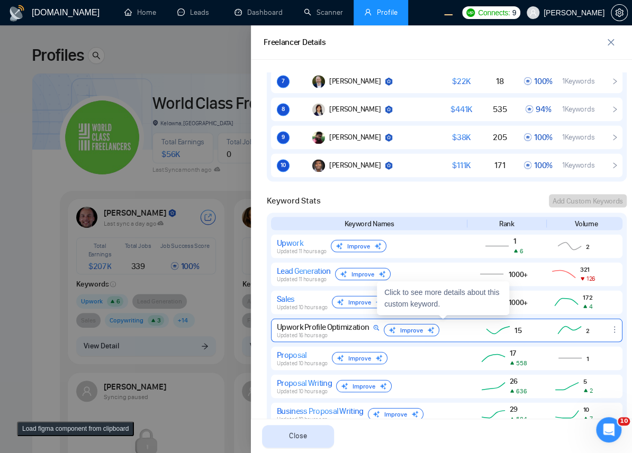
click at [458, 329] on div "Upwork Profile Optimization Updated 16 hours ago Improve" at bounding box center [370, 330] width 187 height 17
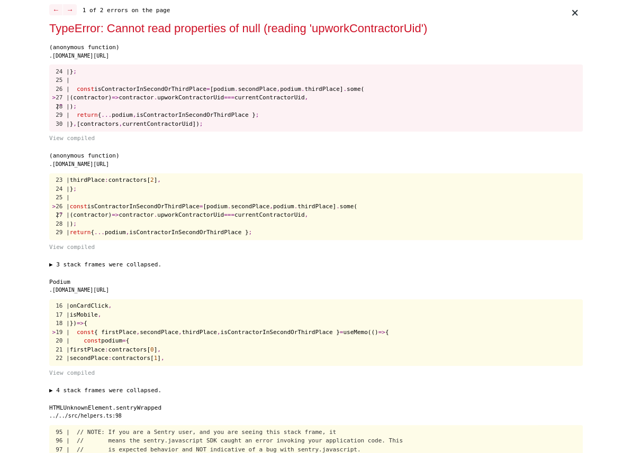
scroll to position [0, 0]
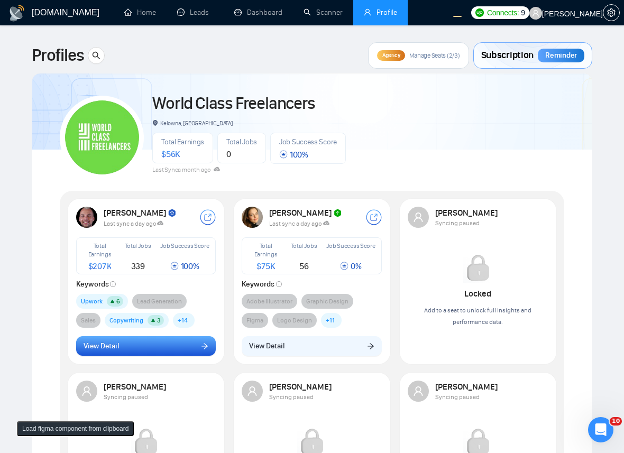
click at [117, 338] on div "Robert O'Kruk Last sync a day ago Total Earnings $ 207K Total Jobs 339 Job Succ…" at bounding box center [146, 281] width 153 height 162
click at [117, 348] on span "View Detail" at bounding box center [101, 347] width 35 height 12
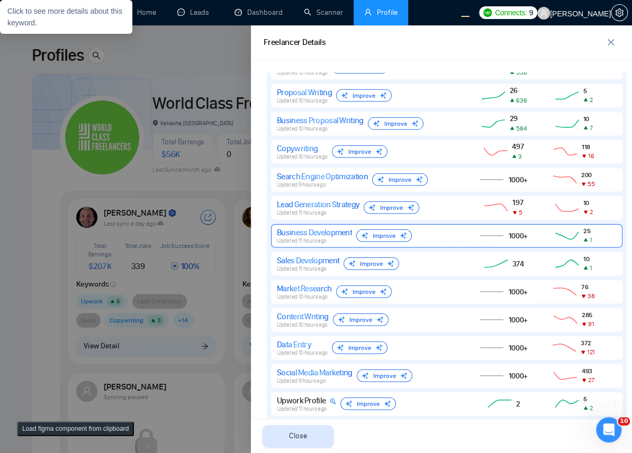
scroll to position [1009, 0]
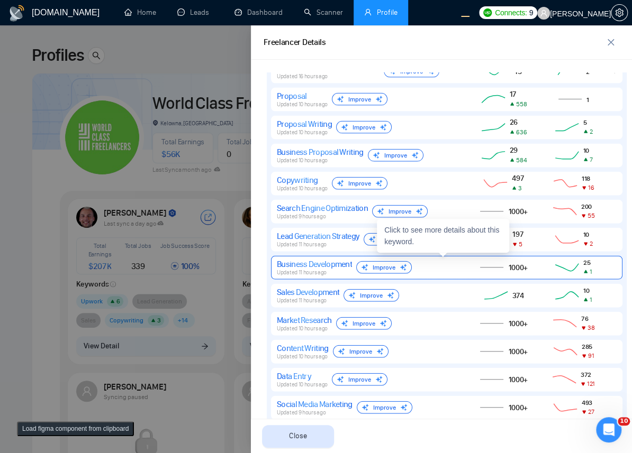
click at [444, 273] on div "Business Development Updated 11 hours ago Improve" at bounding box center [368, 267] width 182 height 17
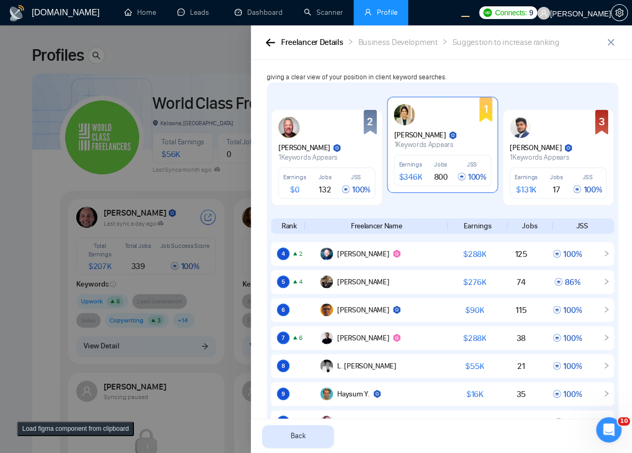
scroll to position [0, 0]
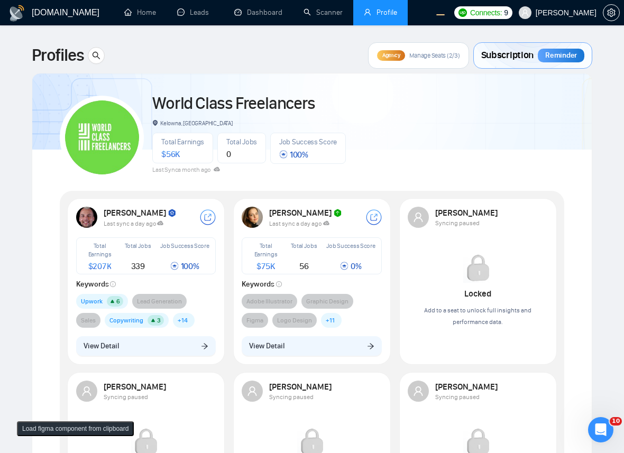
click at [117, 348] on span "View Detail" at bounding box center [101, 347] width 35 height 12
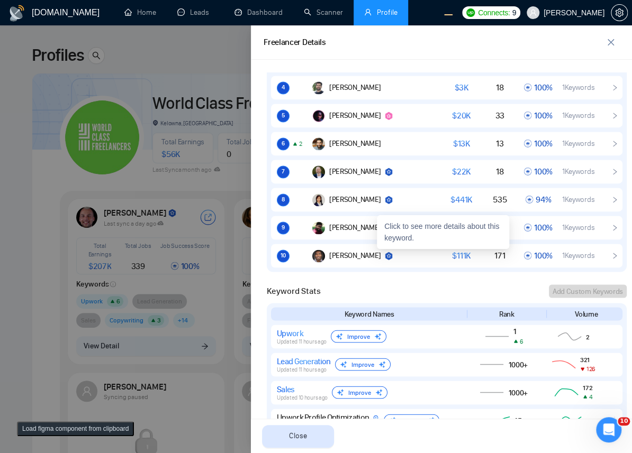
scroll to position [1096, 0]
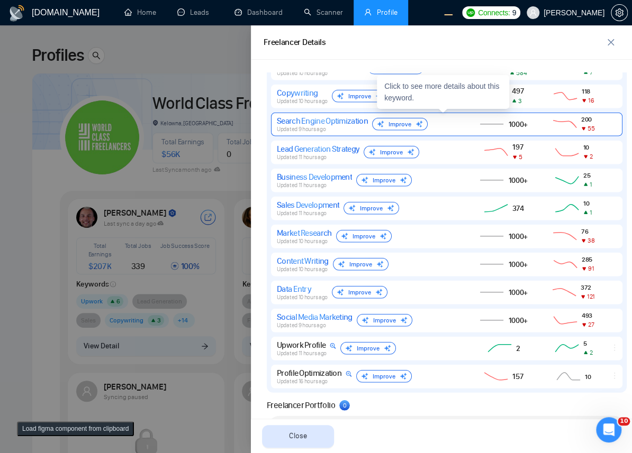
click at [450, 120] on div "Search Engine Optimization Updated 9 hours ago Improve" at bounding box center [368, 124] width 182 height 17
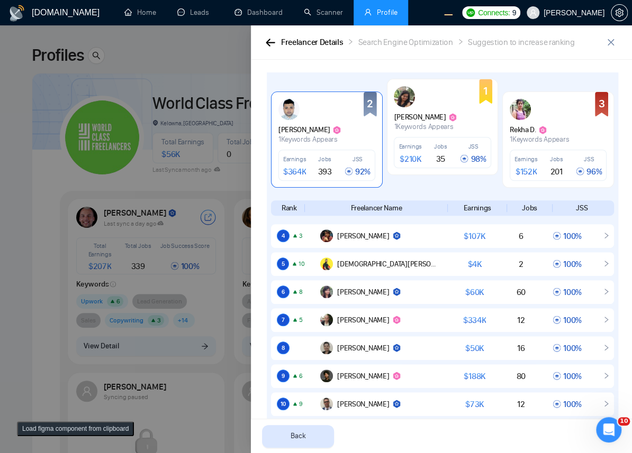
scroll to position [0, 0]
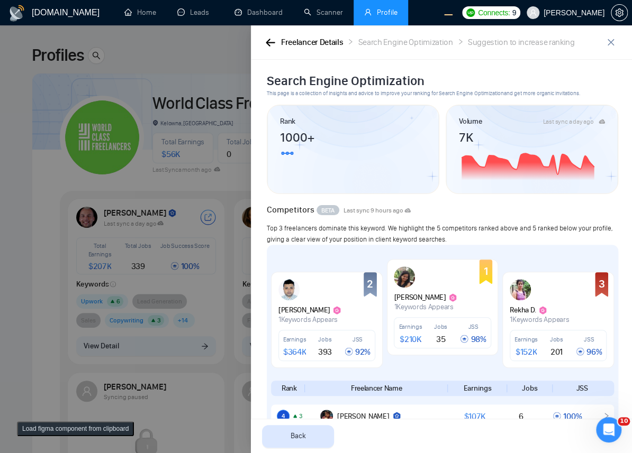
click at [233, 140] on div at bounding box center [316, 239] width 632 height 428
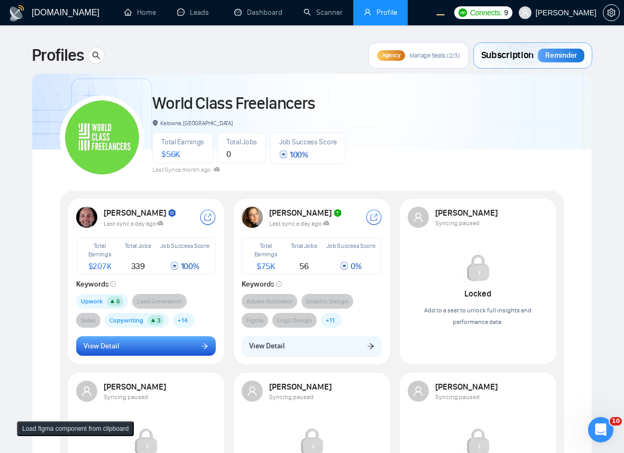
click at [181, 344] on button "View Detail" at bounding box center [146, 346] width 140 height 20
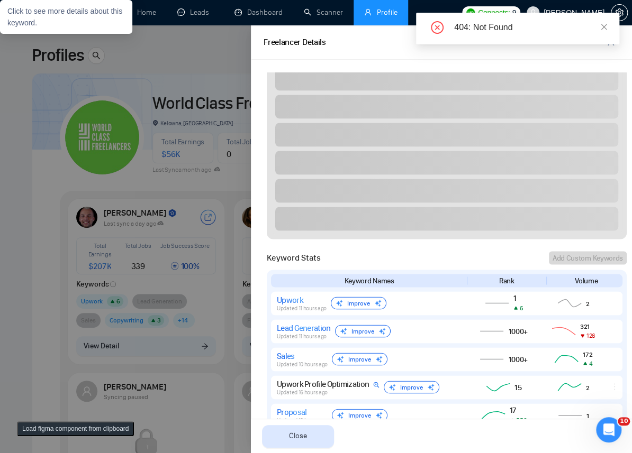
scroll to position [1211, 0]
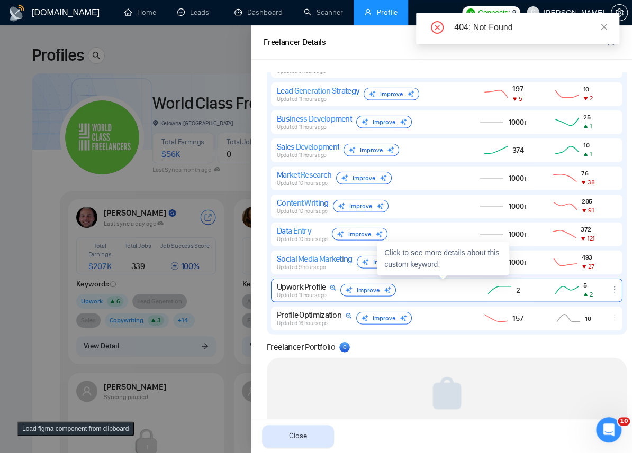
click at [424, 288] on div "Upwork Profile Updated 11 hours ago Improve" at bounding box center [368, 290] width 182 height 17
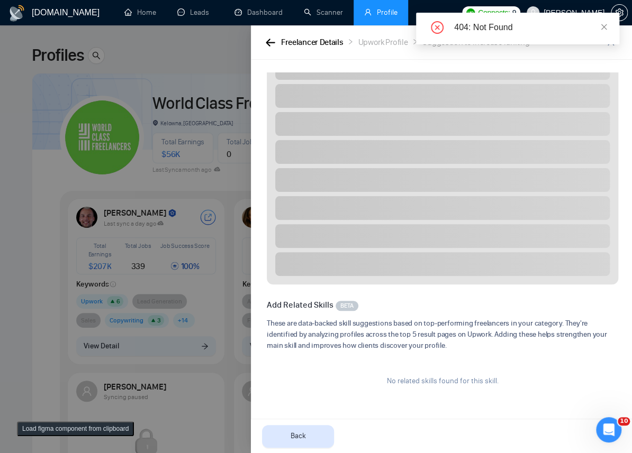
scroll to position [389, 0]
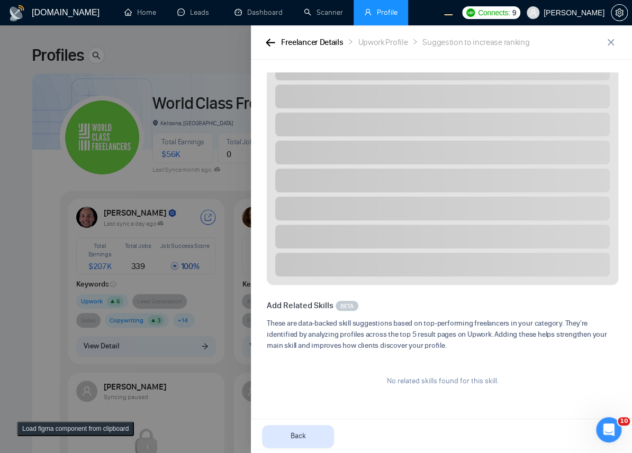
click at [603, 29] on div "Freelancer Details Upwork Profile Suggestion to increase ranking" at bounding box center [441, 42] width 381 height 34
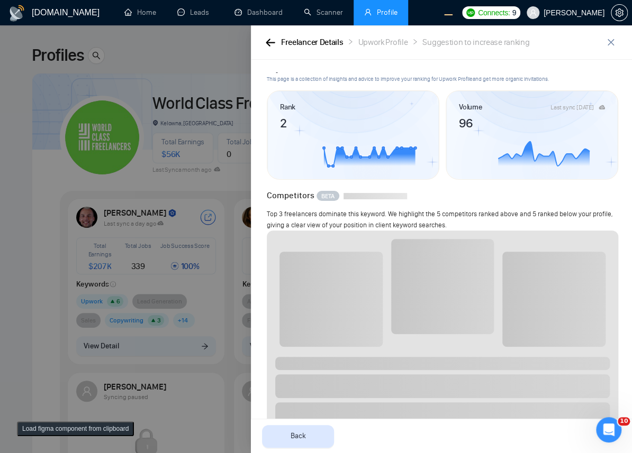
scroll to position [0, 0]
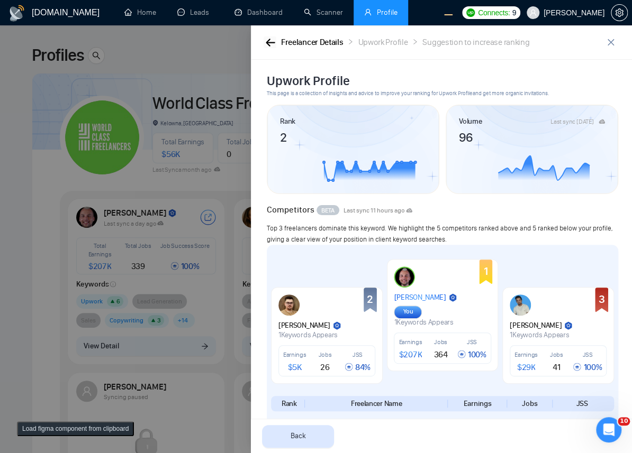
click at [270, 42] on icon "button" at bounding box center [270, 42] width 9 height 7
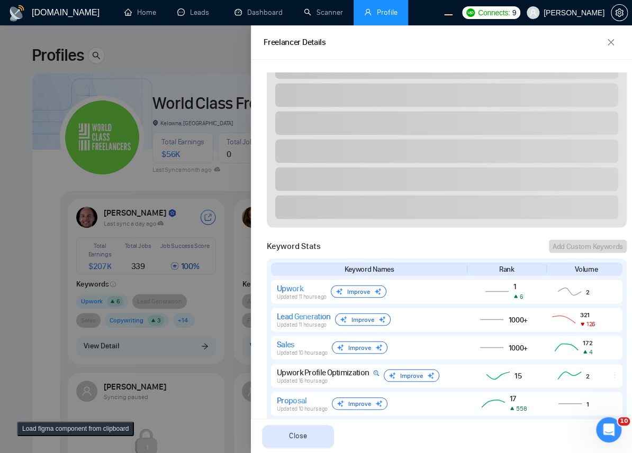
scroll to position [981, 0]
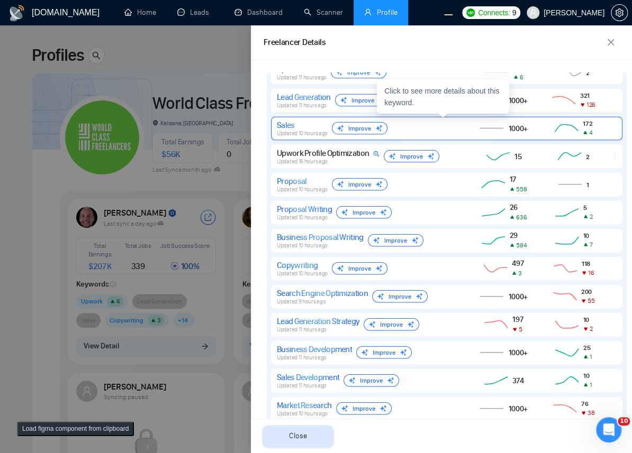
click at [441, 126] on div "Sales Updated 10 hours ago Improve" at bounding box center [368, 128] width 182 height 17
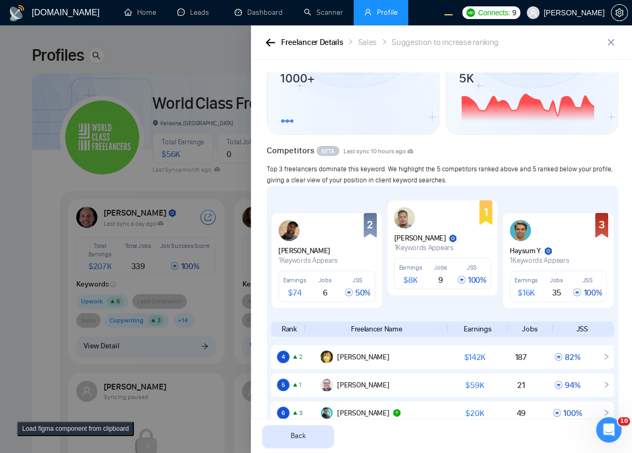
scroll to position [0, 0]
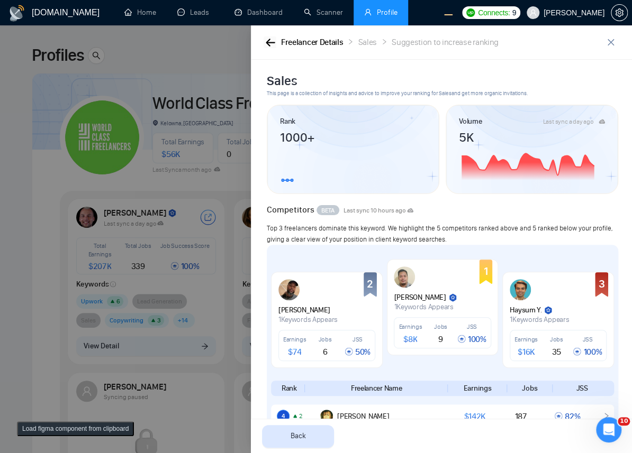
click at [271, 39] on icon "button" at bounding box center [271, 43] width 10 height 8
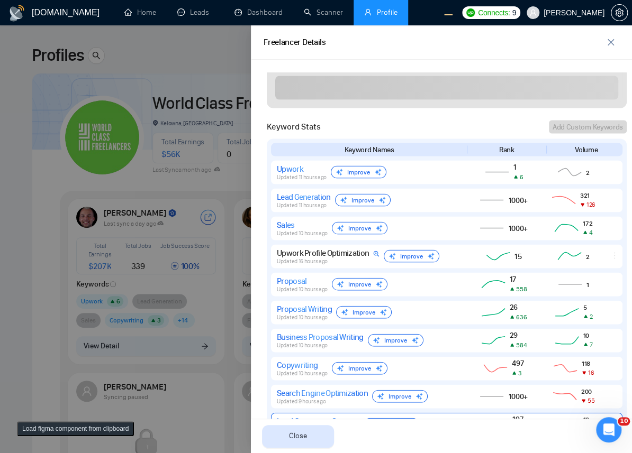
scroll to position [1038, 0]
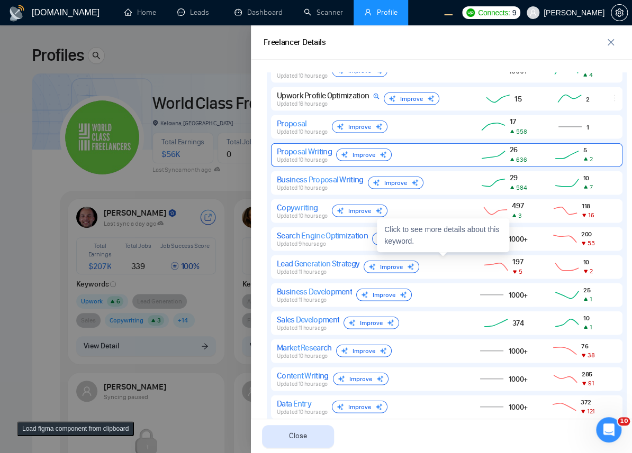
click at [445, 262] on div "Lead Generation Strategy Updated 11 hours ago Improve" at bounding box center [368, 267] width 182 height 17
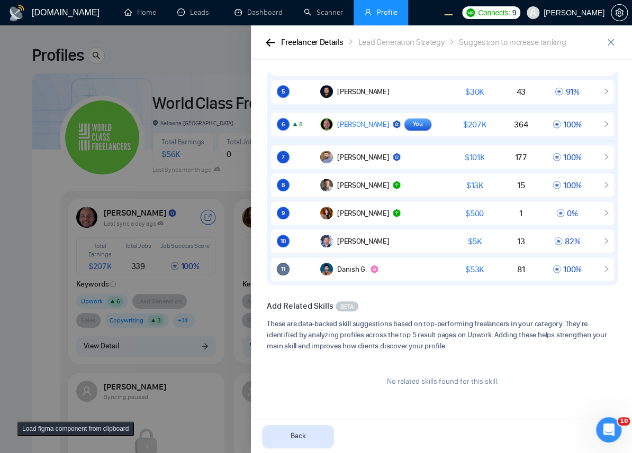
scroll to position [0, 0]
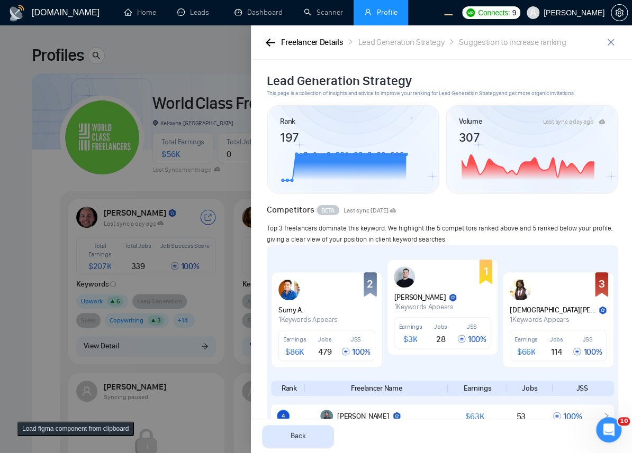
click at [270, 43] on icon "button" at bounding box center [271, 43] width 10 height 8
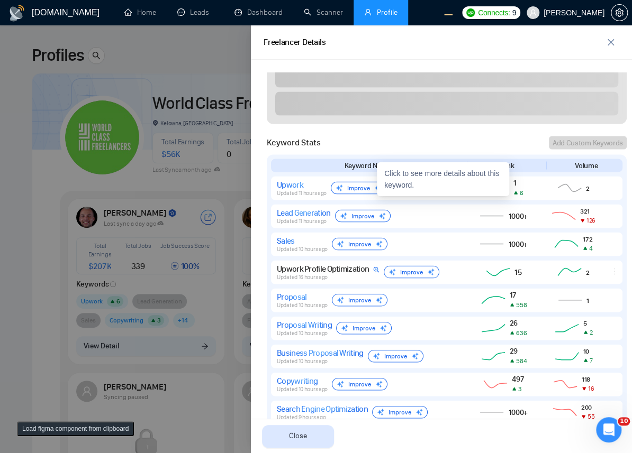
scroll to position [1038, 0]
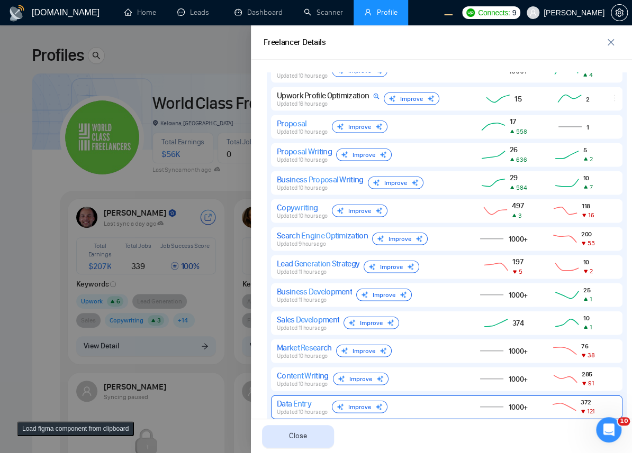
click at [409, 397] on div "Data Entry Updated 10 hours ago Improve 1000+ 372 121" at bounding box center [446, 408] width 351 height 24
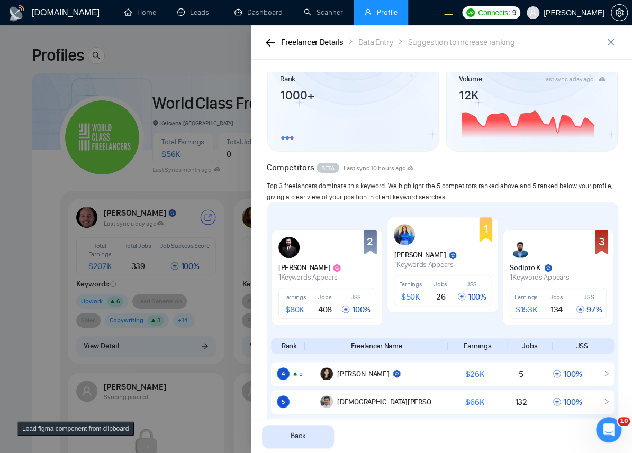
scroll to position [0, 0]
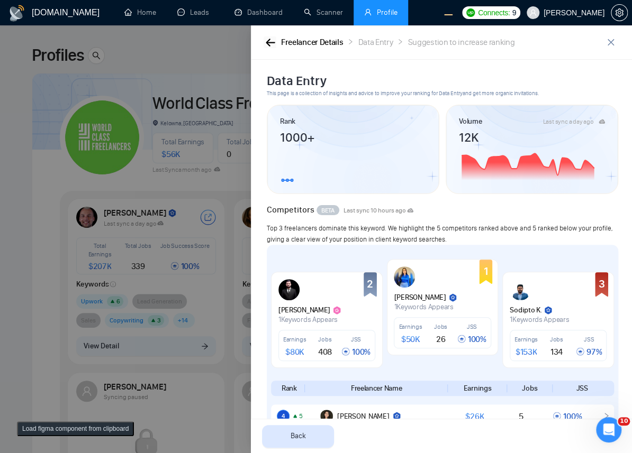
click at [270, 39] on icon "button" at bounding box center [271, 43] width 10 height 8
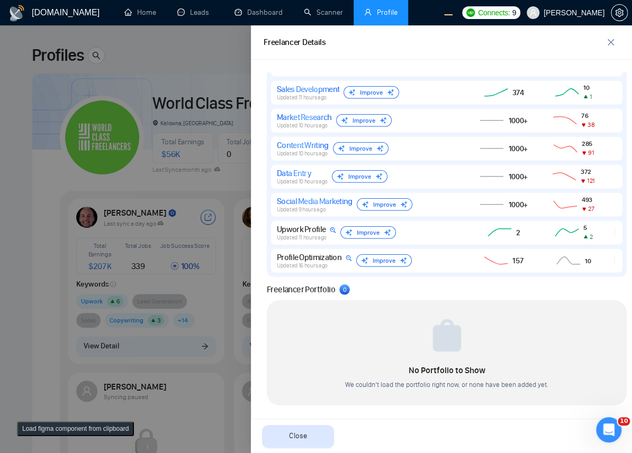
scroll to position [1269, 0]
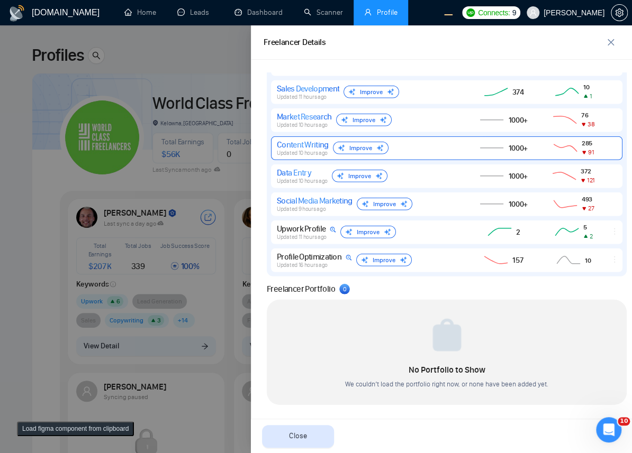
click at [468, 148] on div "1000+" at bounding box center [504, 148] width 72 height 13
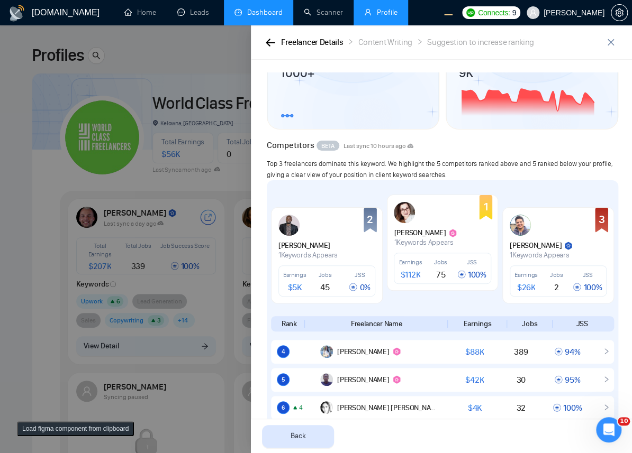
scroll to position [0, 0]
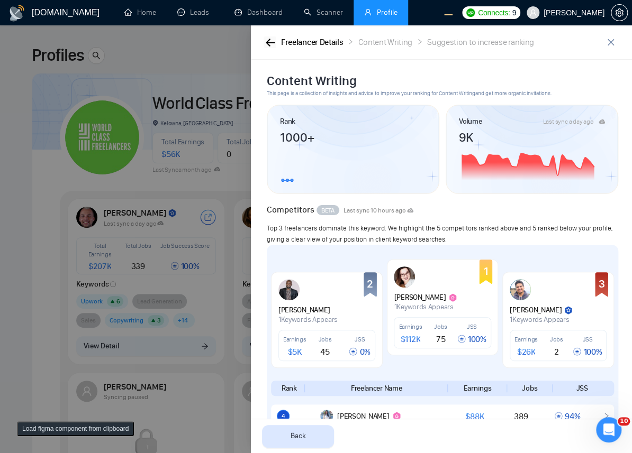
click at [266, 43] on icon "button" at bounding box center [270, 42] width 9 height 7
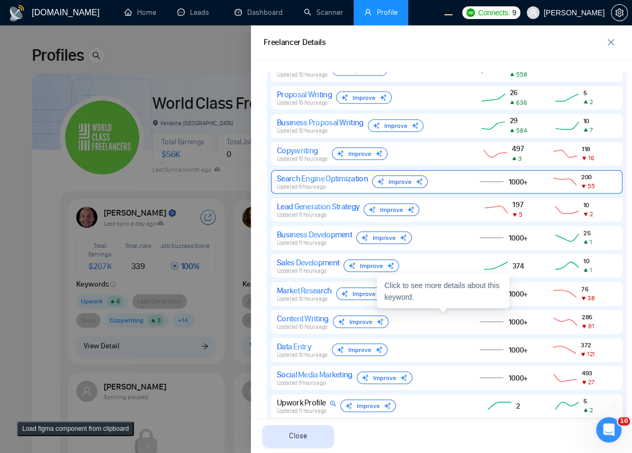
scroll to position [981, 0]
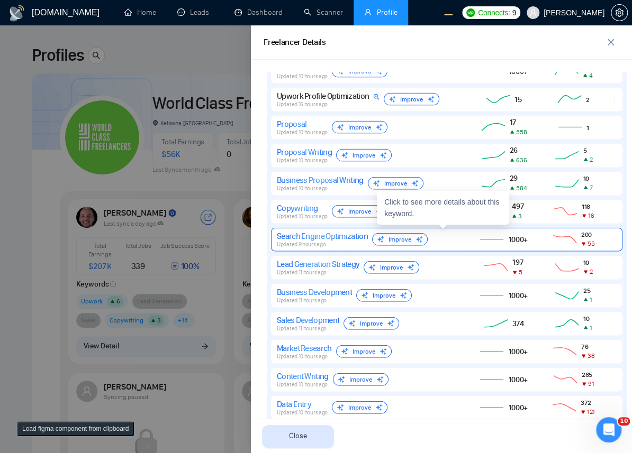
click at [444, 243] on div "Search Engine Optimization Updated 9 hours ago Improve" at bounding box center [368, 239] width 182 height 17
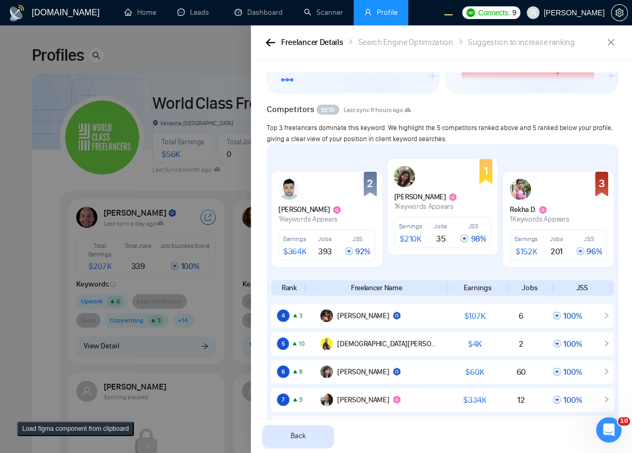
scroll to position [0, 0]
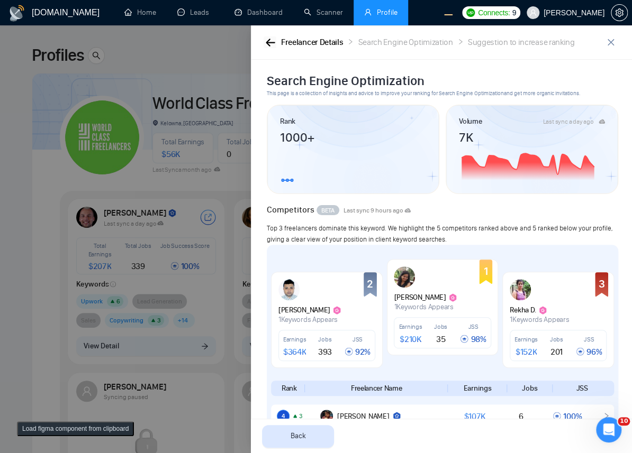
click at [266, 42] on icon "button" at bounding box center [271, 43] width 10 height 8
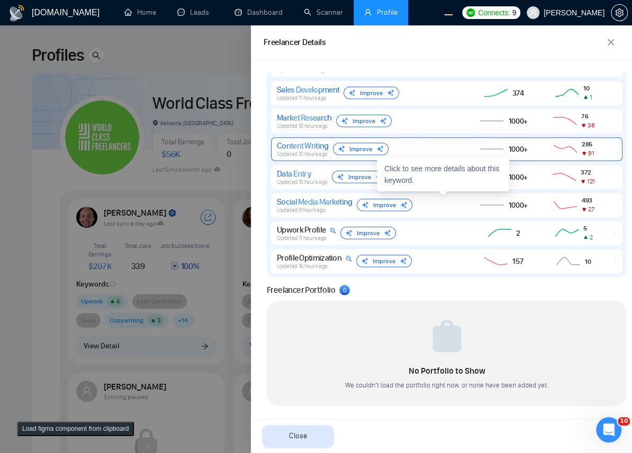
scroll to position [808, 0]
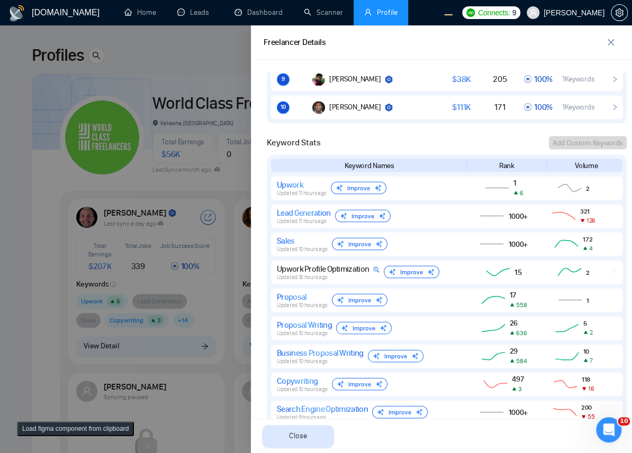
click at [223, 188] on div at bounding box center [316, 239] width 632 height 428
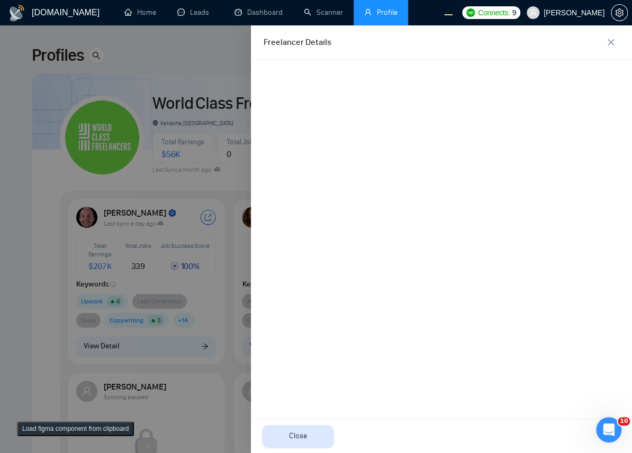
scroll to position [0, 0]
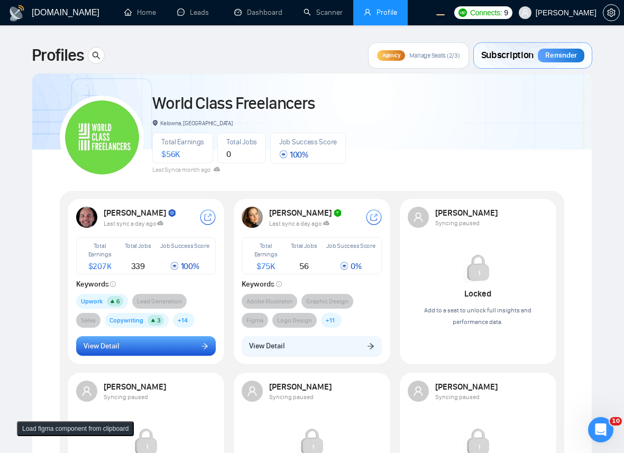
click at [166, 349] on button "View Detail" at bounding box center [146, 346] width 140 height 20
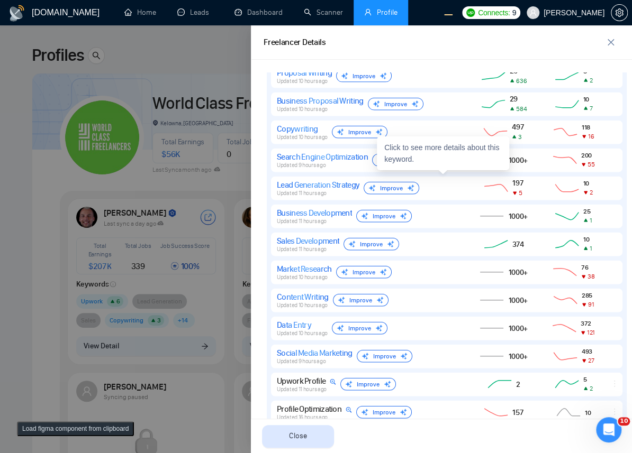
scroll to position [1212, 0]
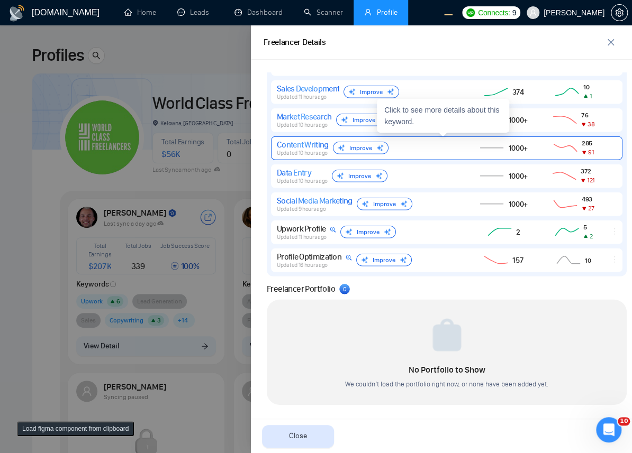
click at [426, 151] on div "Content Writing Updated 10 hours ago Improve" at bounding box center [368, 148] width 182 height 17
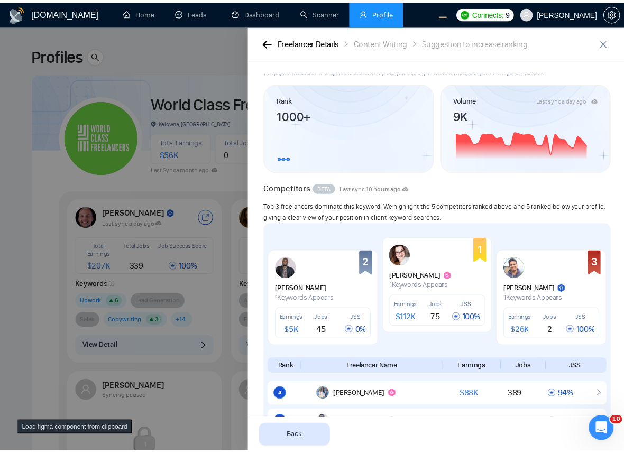
scroll to position [0, 0]
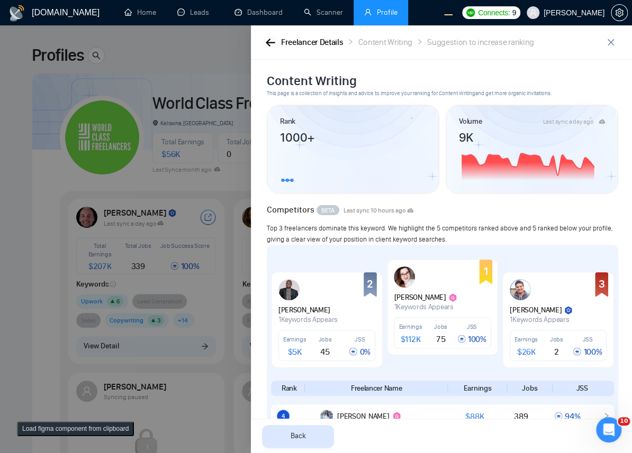
click at [273, 39] on icon "button" at bounding box center [271, 43] width 10 height 8
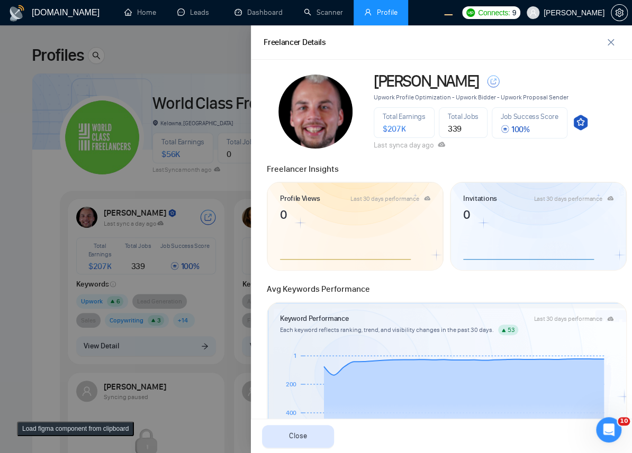
click at [225, 76] on div at bounding box center [316, 239] width 632 height 428
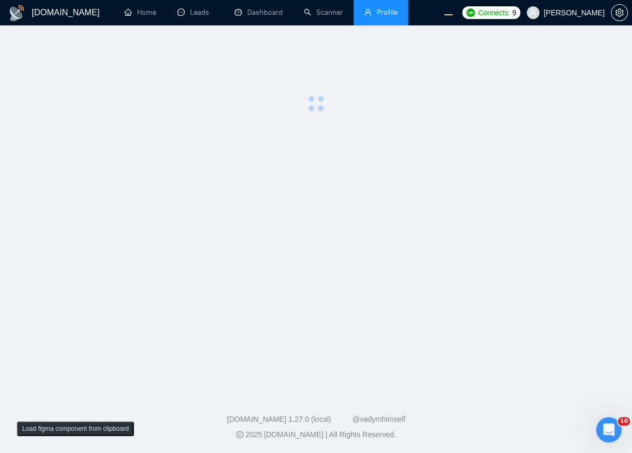
click at [370, 95] on div at bounding box center [316, 77] width 598 height 70
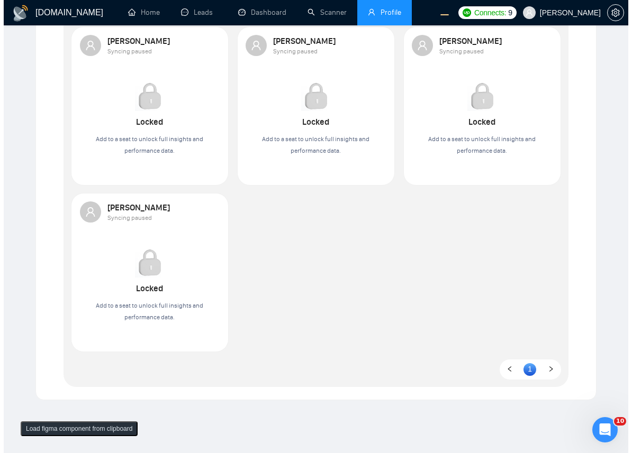
scroll to position [58, 0]
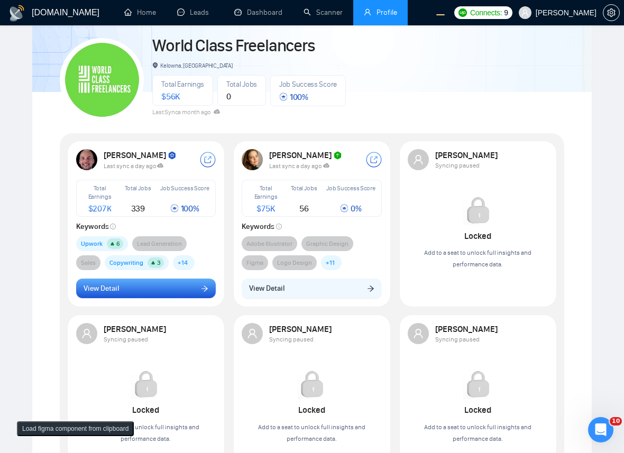
click at [145, 284] on button "View Detail" at bounding box center [146, 289] width 140 height 20
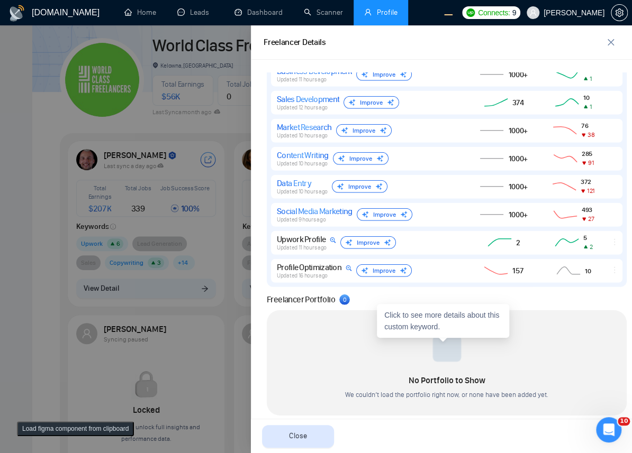
scroll to position [1212, 0]
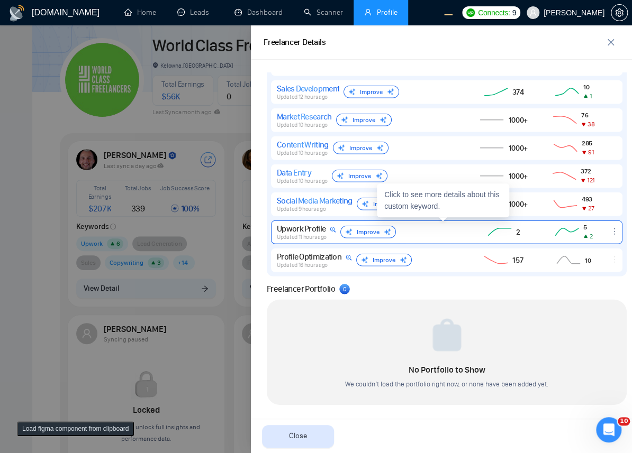
click at [610, 234] on icon "ellipsis" at bounding box center [614, 231] width 8 height 8
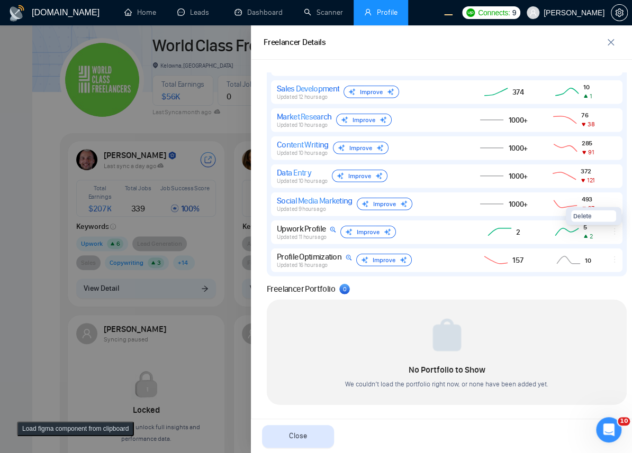
click at [506, 287] on div "Freelancer Portfolio 0" at bounding box center [447, 289] width 360 height 13
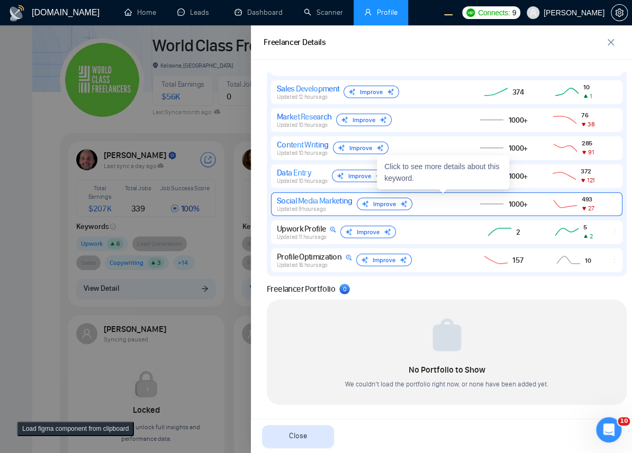
click at [317, 203] on div "Social Media Marketing" at bounding box center [315, 201] width 76 height 10
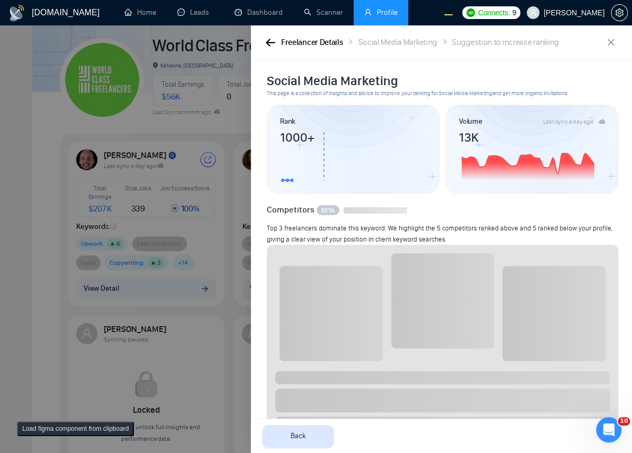
scroll to position [0, 0]
click at [271, 43] on icon "button" at bounding box center [271, 43] width 10 height 8
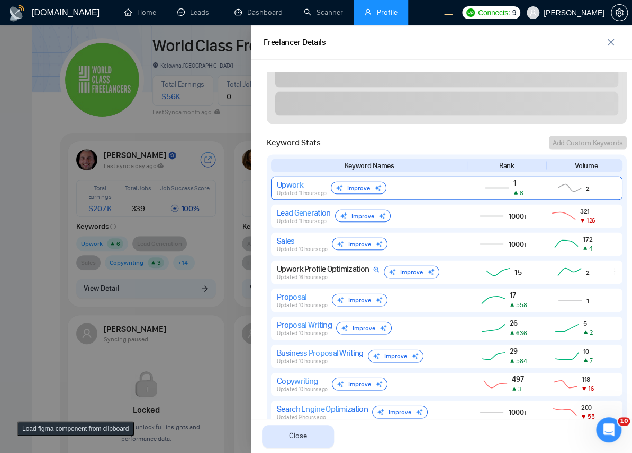
scroll to position [1269, 0]
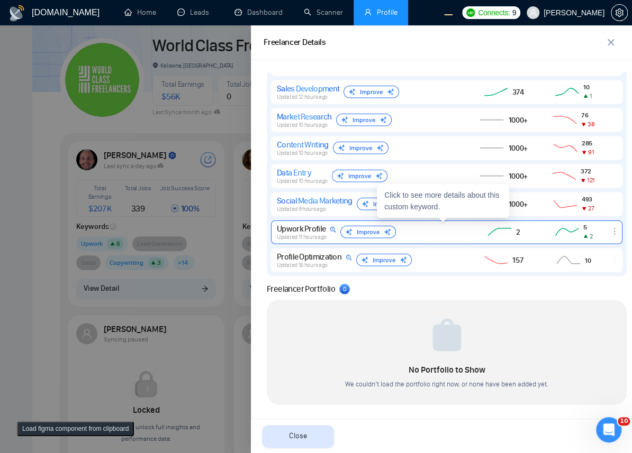
click at [304, 235] on span "Updated 11 hours ago" at bounding box center [302, 237] width 50 height 7
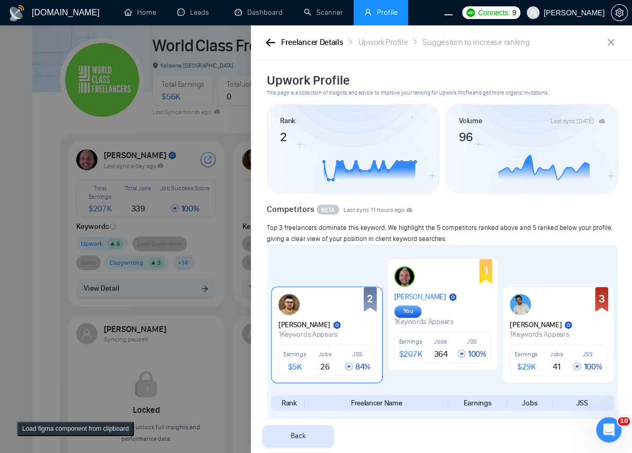
scroll to position [0, 0]
